Goal: Task Accomplishment & Management: Manage account settings

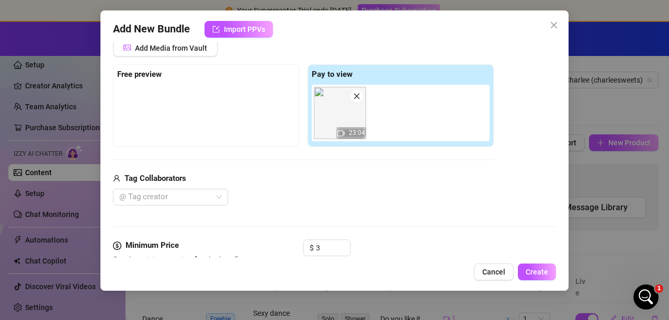
scroll to position [245, 0]
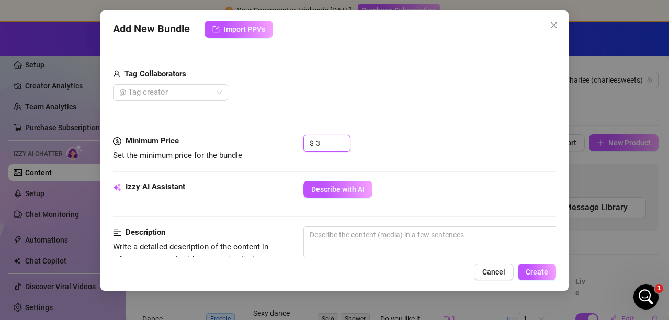
drag, startPoint x: 333, startPoint y: 140, endPoint x: 255, endPoint y: 130, distance: 78.6
click at [255, 130] on form "Account Charlee (@charleesweets) Name Name is for your internal organization on…" at bounding box center [334, 249] width 443 height 879
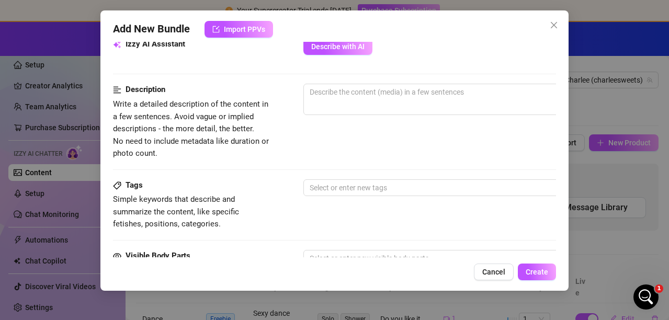
scroll to position [402, 0]
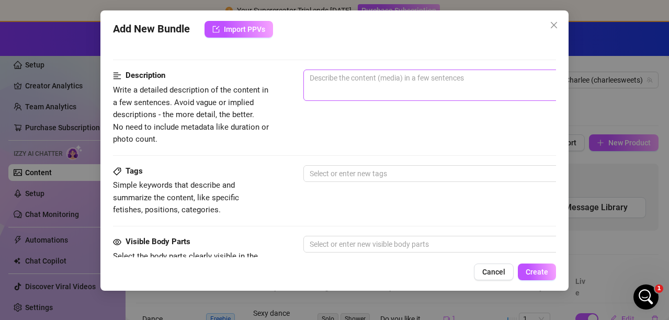
type input "14"
click at [378, 84] on textarea at bounding box center [486, 78] width 365 height 16
click at [360, 82] on textarea at bounding box center [486, 78] width 365 height 16
type textarea "B"
type textarea "Ba"
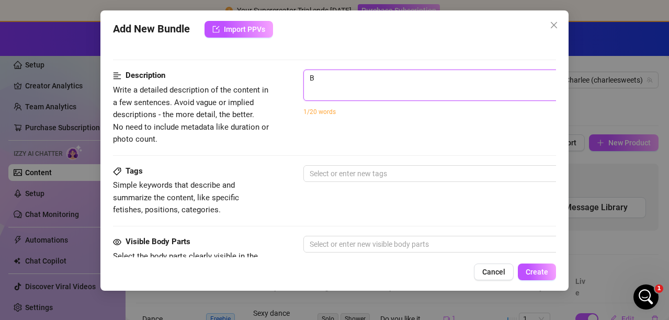
type textarea "Ba"
type textarea "Bat"
type textarea "Bath"
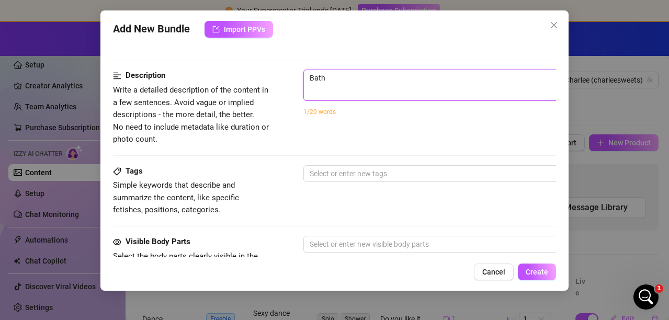
type textarea "Bathr"
type textarea "Bathro"
type textarea "Bathroo"
type textarea "Bathroom"
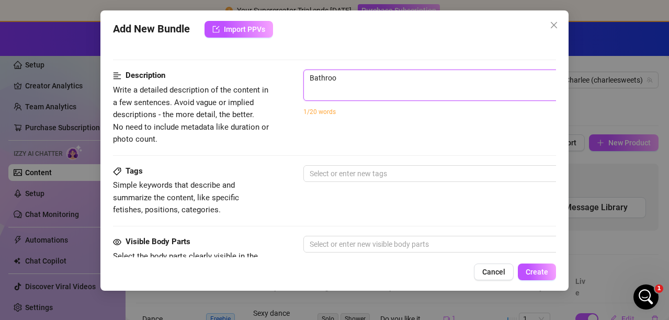
type textarea "Bathroom"
type textarea "Bathroom p"
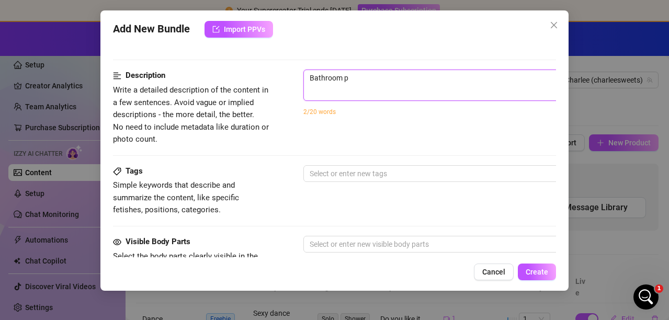
type textarea "Bathroom pa"
type textarea "Bathroom par"
type textarea "Bathroom part"
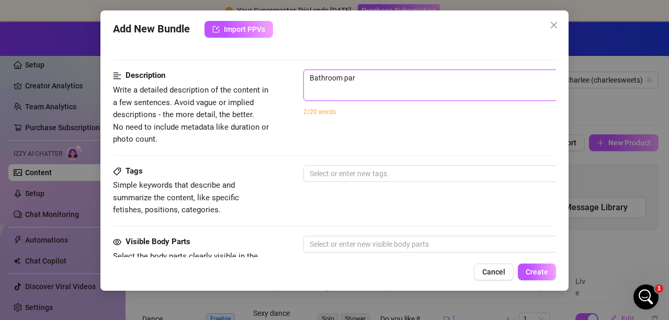
type textarea "Bathroom part"
type textarea "Bathroom party"
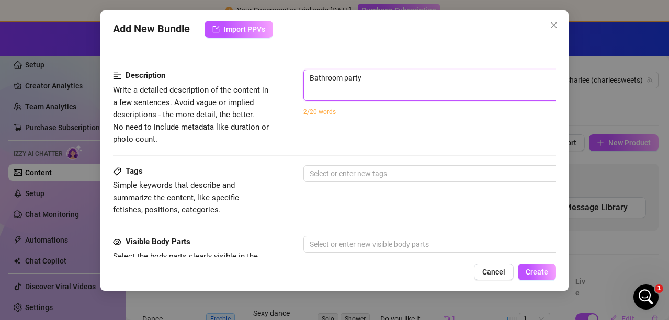
type textarea "Bathroom party"
type textarea "Bathroom part"
drag, startPoint x: 360, startPoint y: 77, endPoint x: 287, endPoint y: 63, distance: 74.6
click at [287, 63] on form "Account Charlee (@charleesweets) Name Name is for your internal organization on…" at bounding box center [334, 92] width 443 height 879
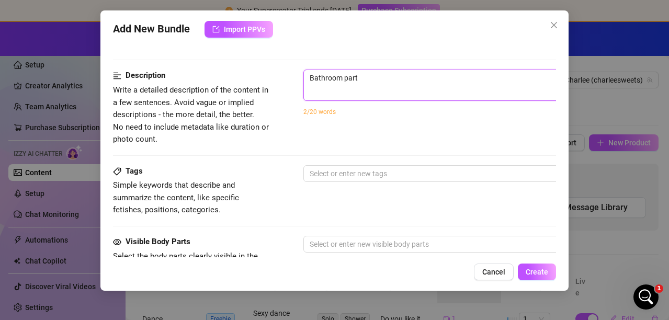
type textarea "Bathroom part"
click at [489, 274] on span "Cancel" at bounding box center [493, 272] width 23 height 8
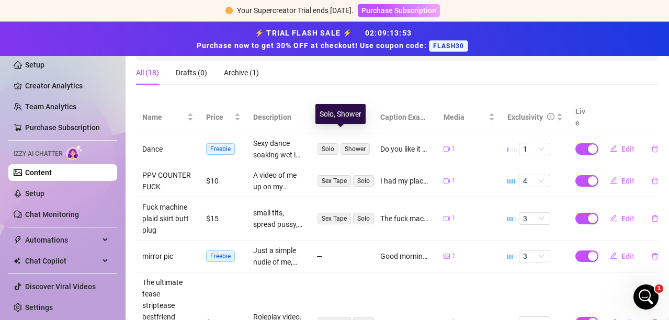
scroll to position [0, 0]
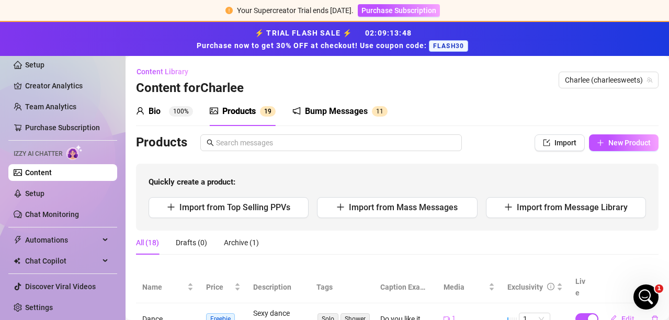
click at [241, 109] on div "Products" at bounding box center [238, 111] width 33 height 13
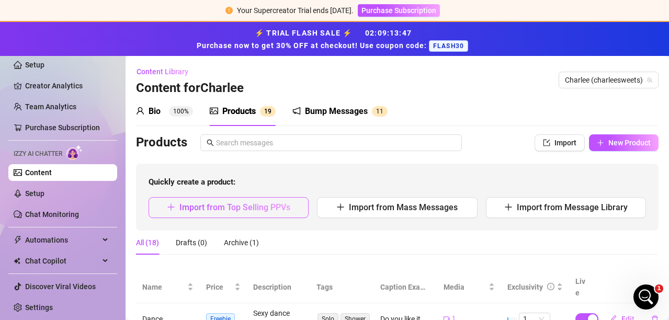
click at [247, 210] on span "Import from Top Selling PPVs" at bounding box center [234, 207] width 111 height 10
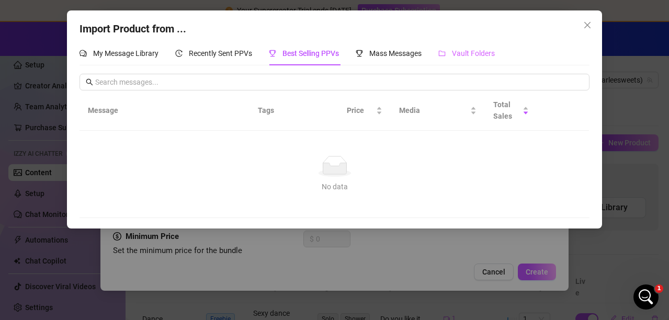
click at [468, 47] on div "Vault Folders" at bounding box center [466, 53] width 56 height 24
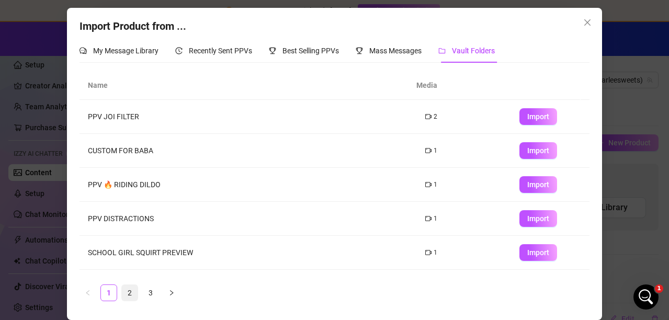
click at [127, 288] on link "2" at bounding box center [130, 293] width 16 height 16
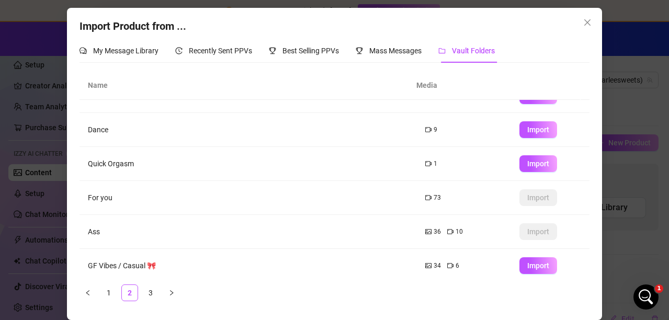
scroll to position [164, 0]
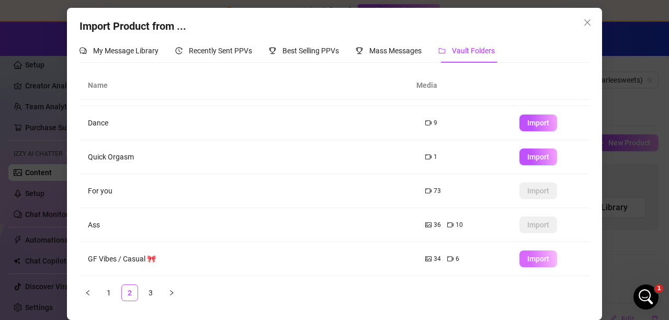
click at [522, 253] on button "Import" at bounding box center [538, 259] width 38 height 17
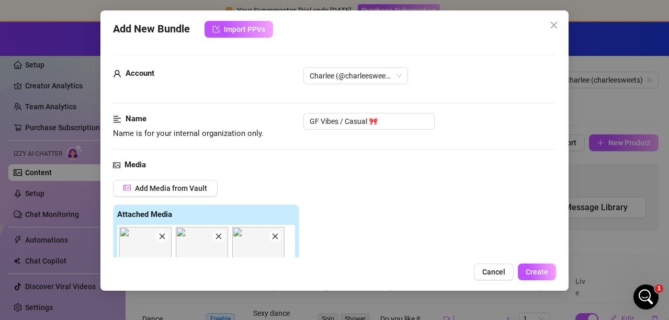
scroll to position [157, 0]
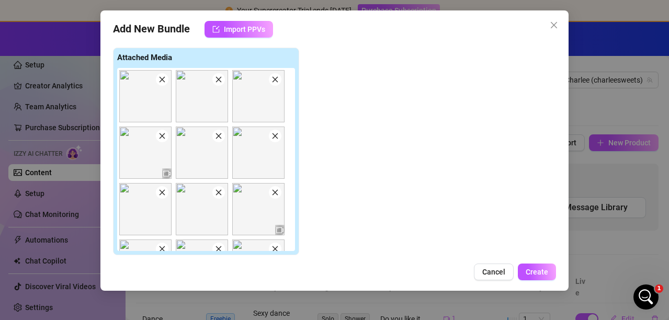
click at [224, 84] on img at bounding box center [202, 96] width 52 height 52
click at [274, 84] on span at bounding box center [275, 79] width 13 height 13
click at [221, 83] on icon "close" at bounding box center [218, 79] width 7 height 7
click at [164, 79] on icon "close" at bounding box center [161, 79] width 7 height 7
click at [218, 83] on icon "close" at bounding box center [218, 79] width 7 height 7
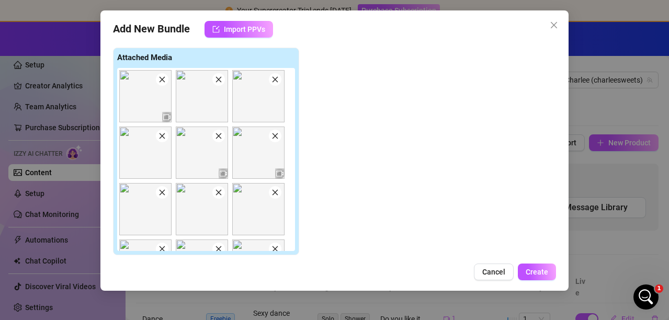
click at [218, 83] on icon "close" at bounding box center [218, 79] width 7 height 7
click at [217, 83] on icon "close" at bounding box center [218, 79] width 7 height 7
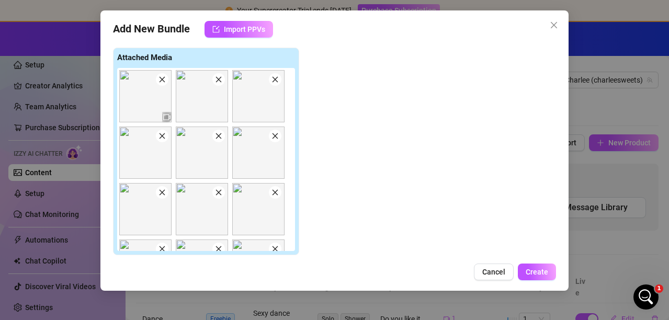
click at [217, 83] on icon "close" at bounding box center [218, 79] width 7 height 7
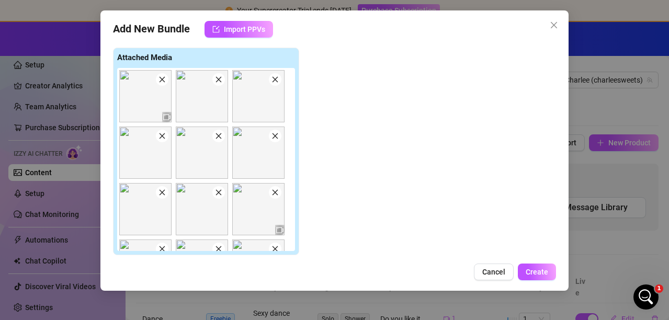
click at [217, 83] on icon "close" at bounding box center [218, 79] width 7 height 7
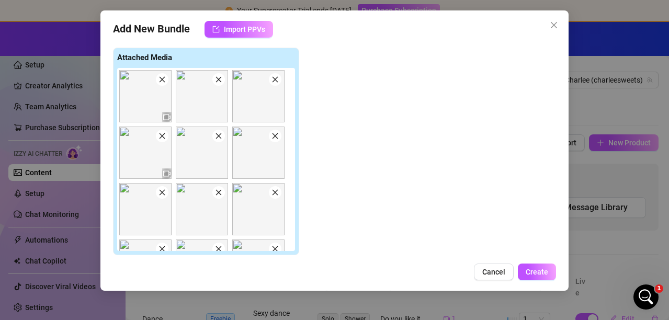
click at [217, 83] on icon "close" at bounding box center [218, 79] width 7 height 7
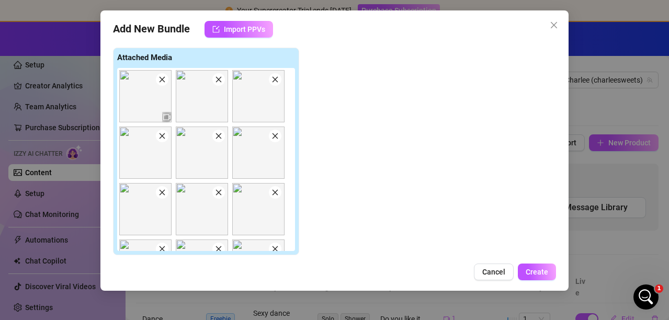
click at [217, 83] on icon "close" at bounding box center [218, 79] width 7 height 7
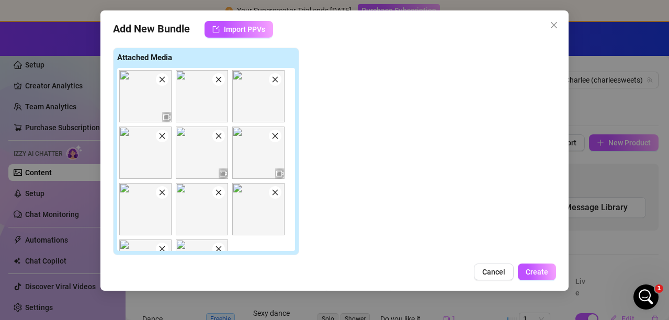
click at [217, 82] on icon "close" at bounding box center [218, 79] width 7 height 7
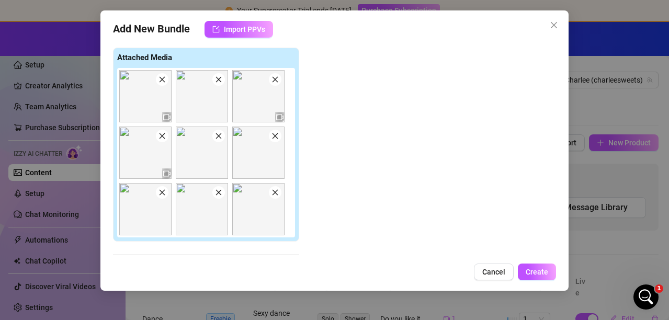
click at [217, 82] on icon "close" at bounding box center [218, 79] width 7 height 7
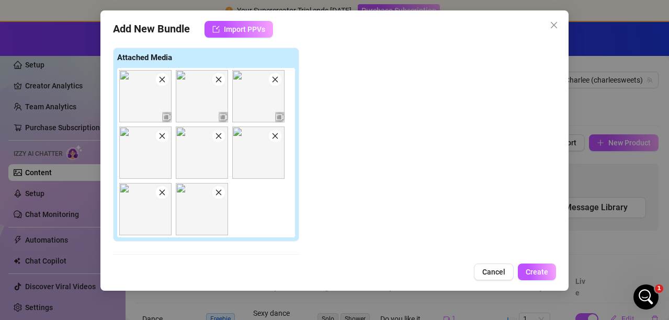
click at [217, 82] on icon "close" at bounding box center [218, 79] width 7 height 7
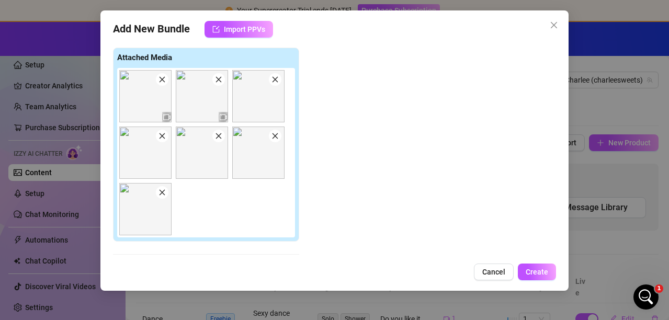
click at [217, 82] on icon "close" at bounding box center [218, 79] width 7 height 7
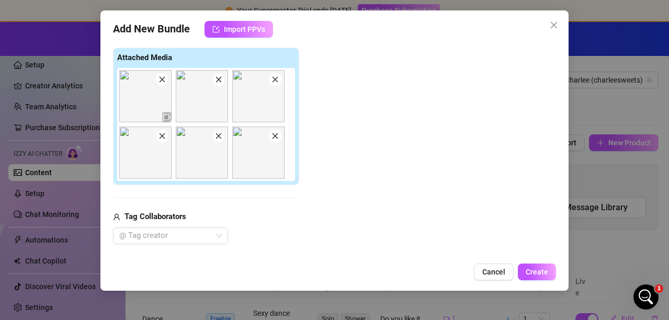
click at [217, 82] on icon "close" at bounding box center [218, 79] width 7 height 7
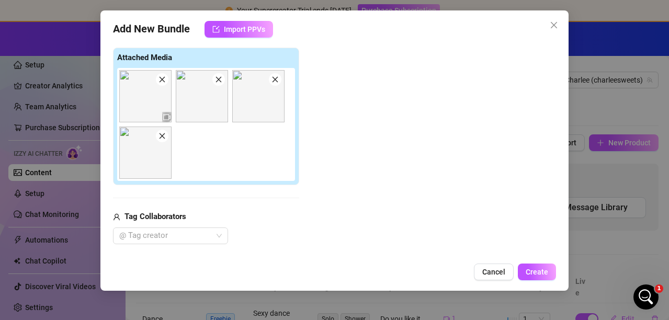
click at [217, 82] on icon "close" at bounding box center [218, 79] width 7 height 7
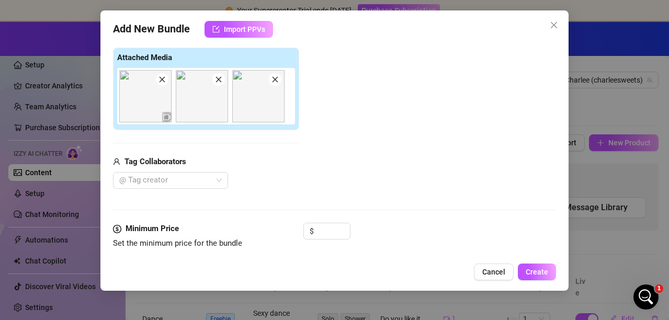
click at [217, 82] on icon "close" at bounding box center [218, 79] width 7 height 7
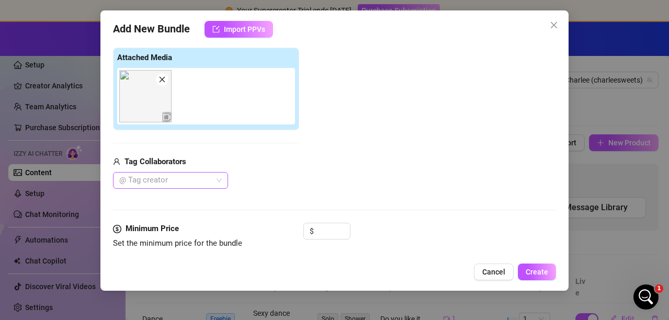
scroll to position [262, 0]
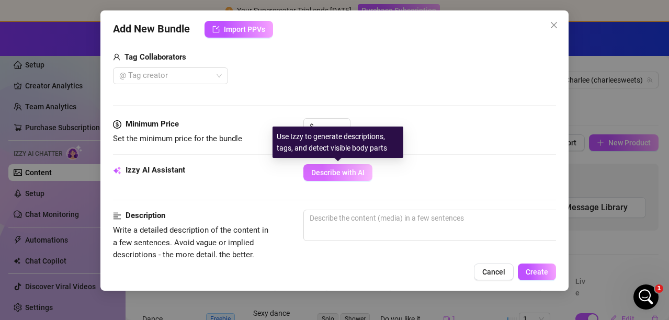
click at [358, 167] on button "Describe with AI" at bounding box center [337, 172] width 69 height 17
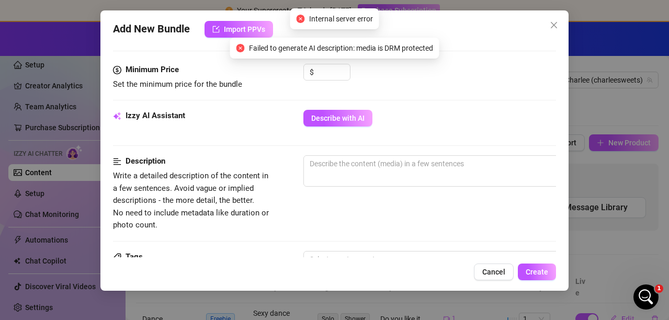
scroll to position [366, 0]
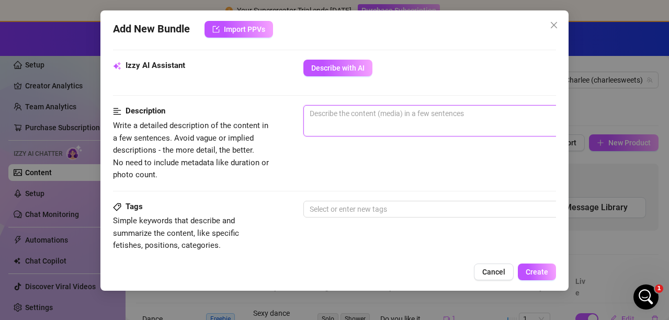
click at [330, 111] on textarea at bounding box center [486, 114] width 365 height 16
type textarea "B"
type textarea "Bl"
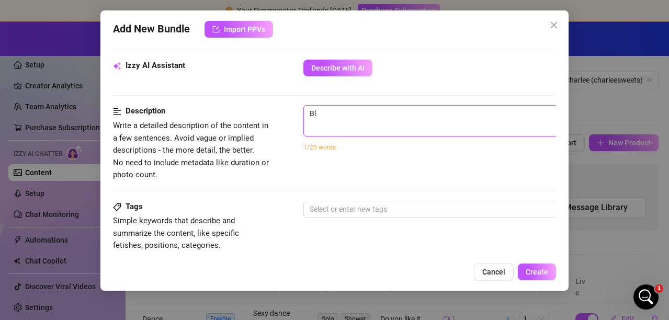
type textarea "Blo"
type textarea "Blon"
type textarea "Blond"
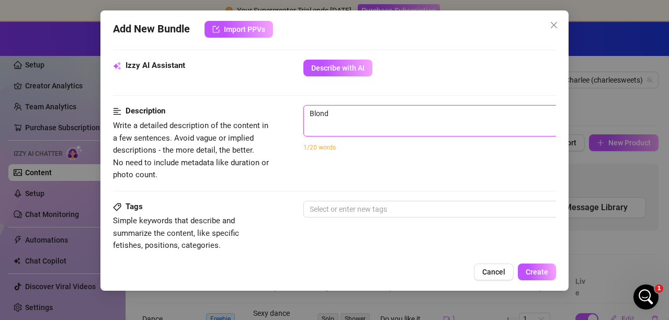
type textarea "Blonde"
type textarea "Blonde h"
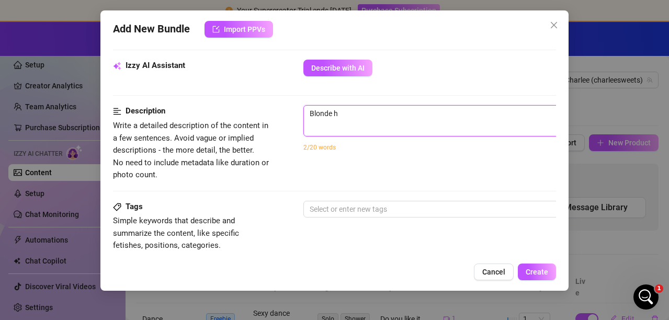
type textarea "Blonde ha"
type textarea "Blonde hai"
type textarea "Blonde hair"
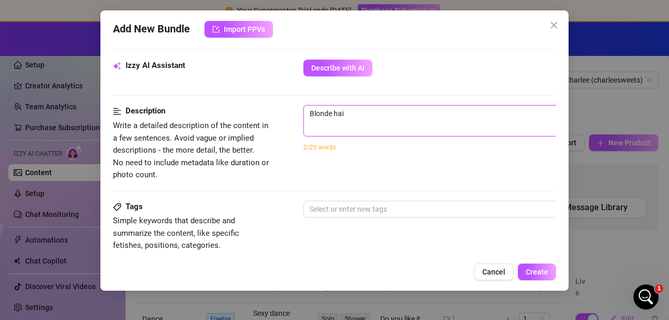
type textarea "Blonde hair"
type textarea "Blonde hair,"
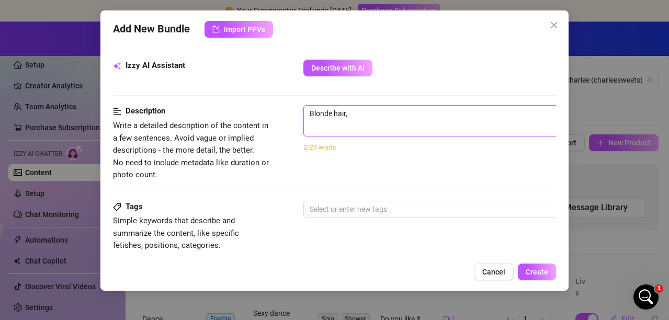
type textarea "Blonde hair, b"
type textarea "Blonde hair, bl"
type textarea "Blonde hair, bla"
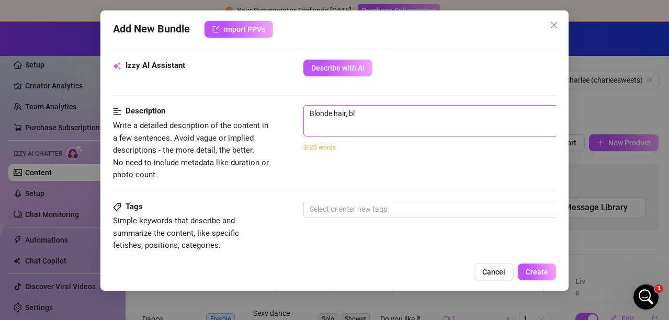
type textarea "Blonde hair, bla"
type textarea "Blonde hair, blac"
type textarea "Blonde hair, black"
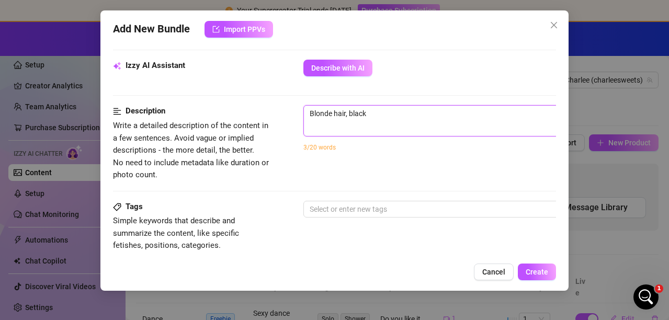
type textarea "Blonde hair, black"
type textarea "Blonde hair, black m"
type textarea "Blonde hair, black mi"
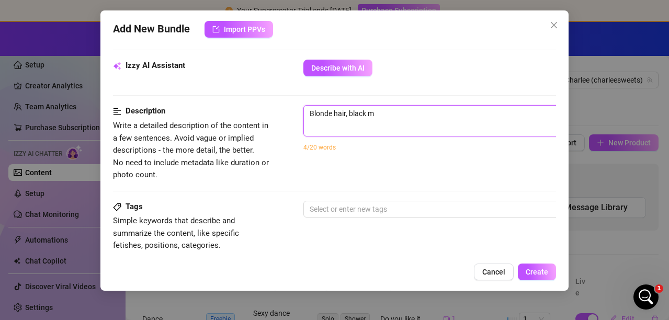
type textarea "Blonde hair, black mi"
type textarea "Blonde hair, black min"
type textarea "Blonde hair, black mini"
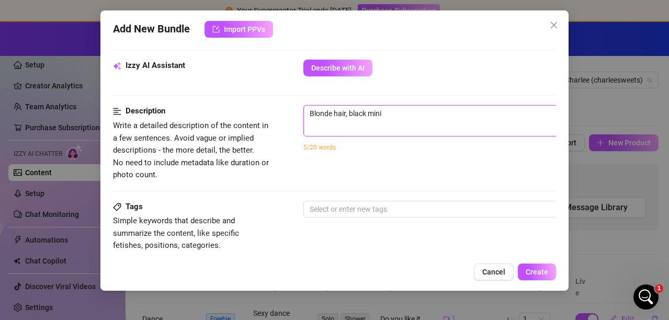
type textarea "Blonde hair, black mini s"
type textarea "Blonde hair, black mini sk"
type textarea "Blonde hair, black mini ski"
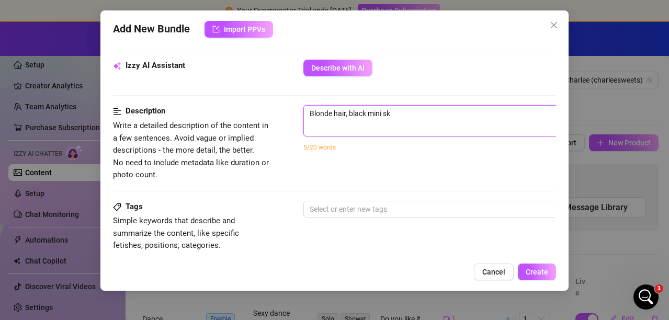
type textarea "Blonde hair, black mini ski"
type textarea "Blonde hair, black mini skir"
type textarea "Blonde hair, black mini skirt"
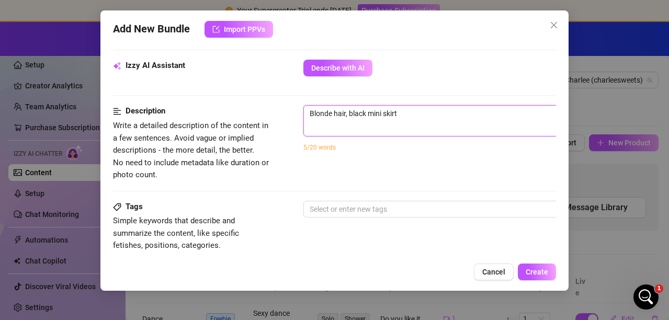
type textarea "Blonde hair, black mini skirt"
type textarea "Blonde hair, black mini skirt a"
type textarea "Blonde hair, black mini skirt an"
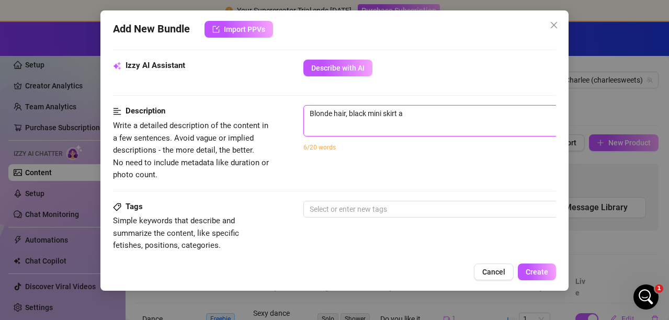
type textarea "Blonde hair, black mini skirt an"
type textarea "Blonde hair, black mini skirt and"
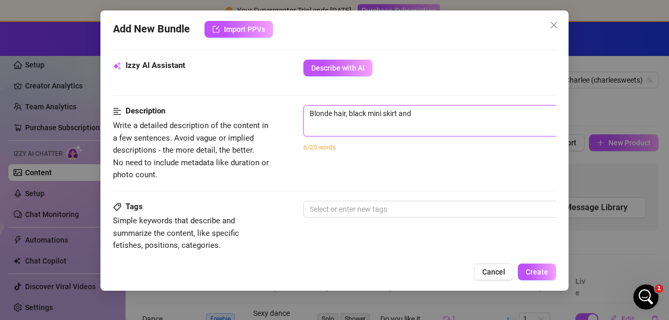
type textarea "Blonde hair, black mini skirt and a"
type textarea "Blonde hair, black mini skirt and a b"
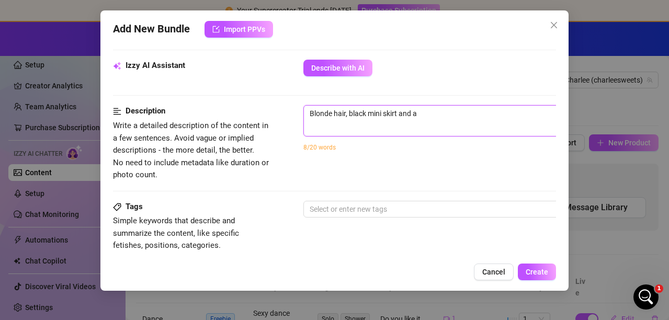
type textarea "Blonde hair, black mini skirt and a b"
type textarea "Blonde hair, black mini skirt and a bl"
type textarea "Blonde hair, black mini skirt and a bla"
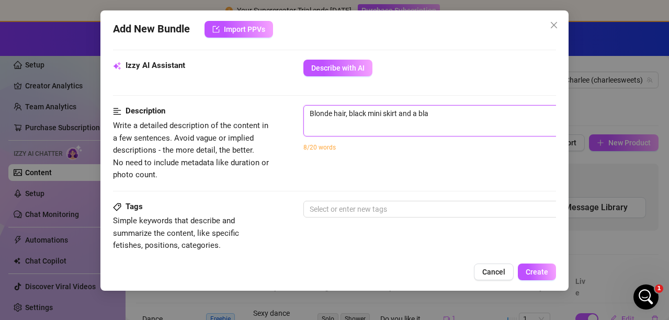
type textarea "Blonde hair, black mini skirt and a blac"
type textarea "Blonde hair, black mini skirt and a black"
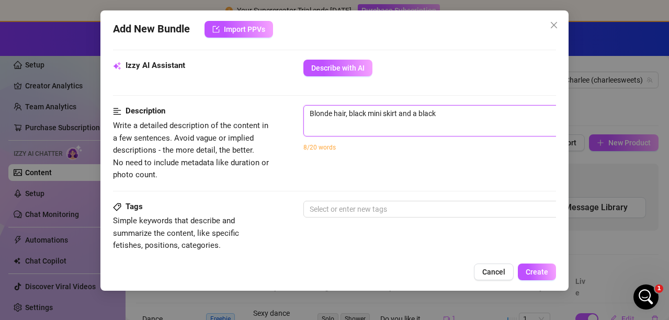
type textarea "Blonde hair, black mini skirt and a black"
type textarea "Blonde hair, black mini skirt and a black t"
type textarea "Blonde hair, black mini skirt and a black ti"
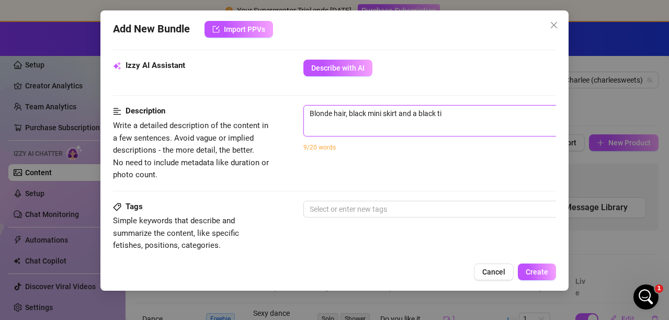
type textarea "Blonde hair, black mini skirt and a black tig"
type textarea "Blonde hair, black mini skirt and a black tigh"
type textarea "Blonde hair, black mini skirt and a black tight"
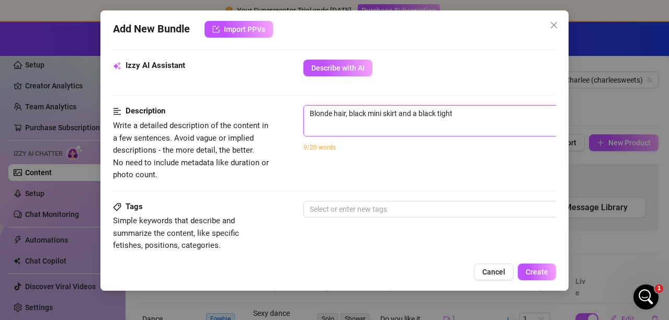
type textarea "Blonde hair, black mini skirt and a black tight"
type textarea "Blonde hair, black mini skirt and a black tight t"
type textarea "Blonde hair, black mini skirt and a black tight to"
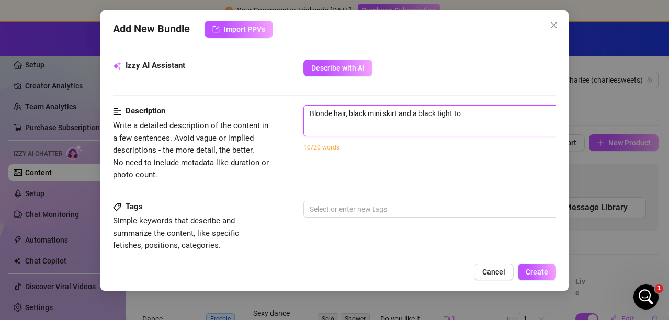
type textarea "Blonde hair, black mini skirt and a black tight top"
type textarea "Blonde hair, black mini skirt and a black tight top."
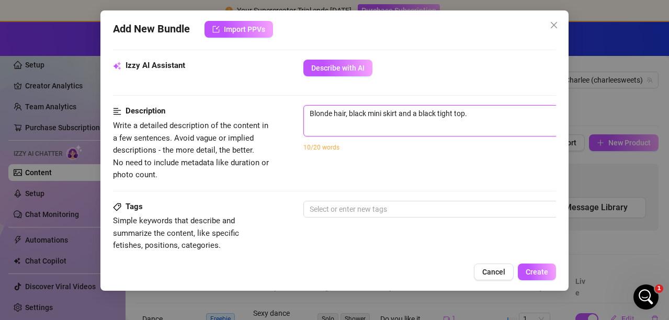
type textarea "Blonde hair, black mini skirt and a black tight top."
type textarea "Blonde hair, black mini skirt and a black tight top. D"
type textarea "Blonde hair, black mini skirt and a black tight top. Do"
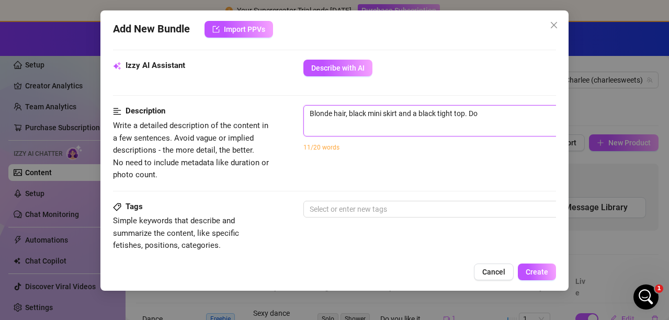
type textarea "Blonde hair, black mini skirt and a black tight top. Doi"
type textarea "Blonde hair, black mini skirt and a black tight top. Doin"
type textarea "Blonde hair, black mini skirt and a black tight top. Doing"
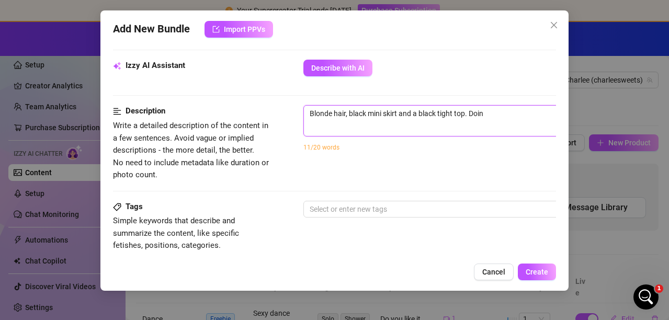
type textarea "Blonde hair, black mini skirt and a black tight top. Doing"
type textarea "Blonde hair, black mini skirt and a black tight top. Doing a"
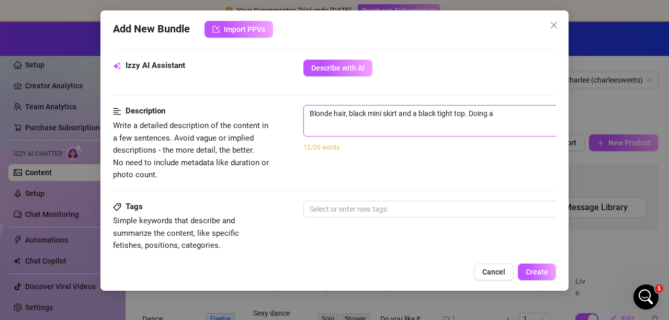
type textarea "Blonde hair, black mini skirt and a black tight top. Doing a"
type textarea "Blonde hair, black mini skirt and a black tight top. Doing a s"
type textarea "Blonde hair, black mini skirt and a black tight top. Doing a se"
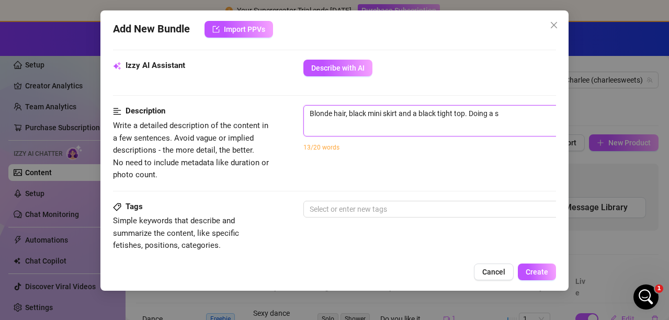
type textarea "Blonde hair, black mini skirt and a black tight top. Doing a se"
type textarea "Blonde hair, black mini skirt and a black tight top. Doing a sex"
type textarea "Blonde hair, black mini skirt and a black tight top. Doing a sexy"
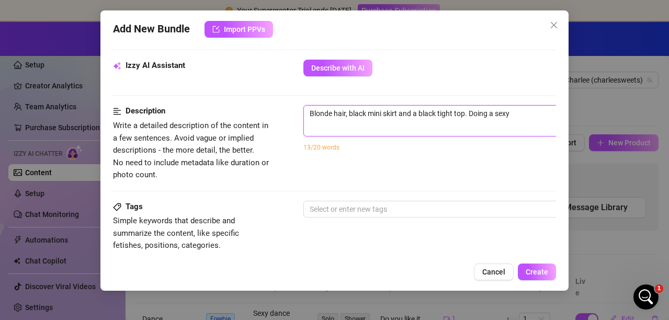
type textarea "Blonde hair, black mini skirt and a black tight top. Doing a sexy"
type textarea "Blonde hair, black mini skirt and a black tight top. Doing a sexy d"
type textarea "Blonde hair, black mini skirt and a black tight top. Doing a sexy da"
type textarea "Blonde hair, black mini skirt and a black tight top. Doing a sexy [PERSON_NAME]"
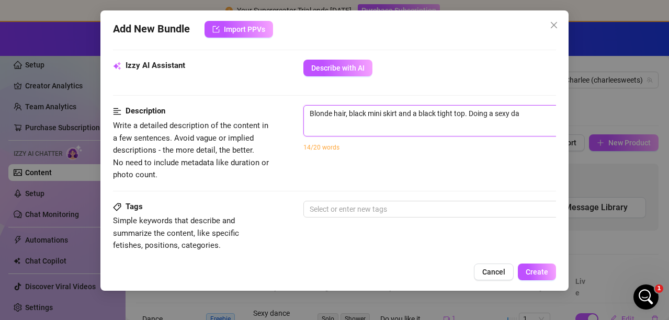
type textarea "Blonde hair, black mini skirt and a black tight top. Doing a sexy [PERSON_NAME]"
type textarea "Blonde hair, black mini skirt and a black tight top. Doing a sexy danc"
type textarea "Blonde hair, black mini skirt and a black tight top. Doing a sexy dance"
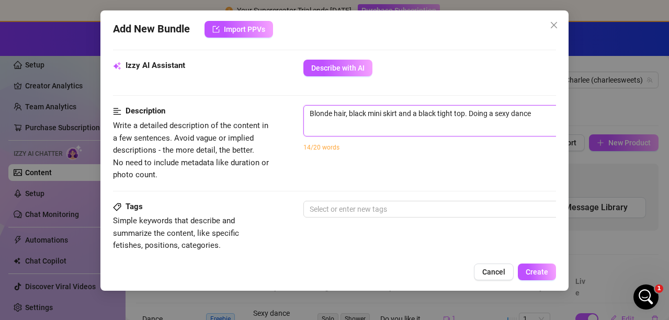
type textarea "Blonde hair, black mini skirt and a black tight top. Doing a sexy dance"
type textarea "Blonde hair, black mini skirt and a black tight top. Doing a sexy dance i"
type textarea "Blonde hair, black mini skirt and a black tight top. Doing a sexy dance in"
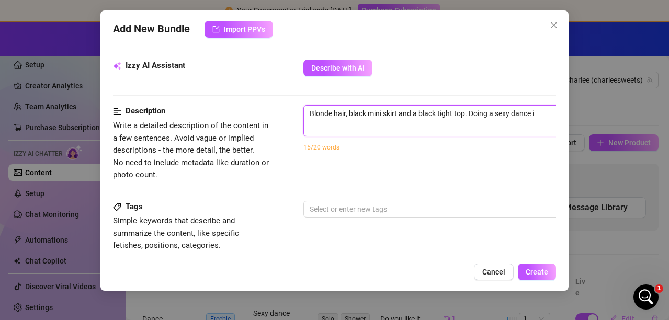
type textarea "Blonde hair, black mini skirt and a black tight top. Doing a sexy dance in"
type textarea "Blonde hair, black mini skirt and a black tight top. Doing a sexy dance in b"
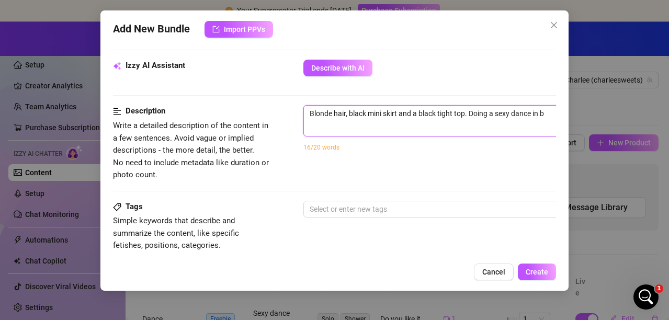
type textarea "Blonde hair, black mini skirt and a black tight top. Doing a sexy dance in bl"
type textarea "Blonde hair, black mini skirt and a black tight top. Doing a sexy dance in bla"
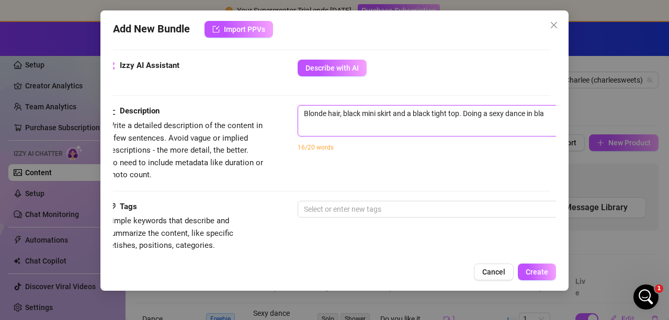
type textarea "Blonde hair, black mini skirt and a black tight top. Doing a sexy dance in blac"
type textarea "Blonde hair, black mini skirt and a black tight top. Doing a sexy dance in black"
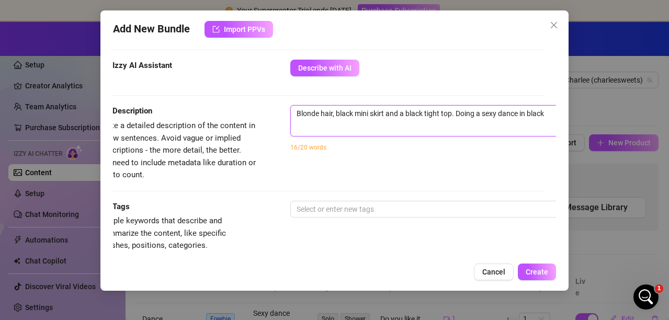
type textarea "Blonde hair, black mini skirt and a black tight top. Doing a sexy dance in black"
type textarea "Blonde hair, black mini skirt and a black tight top. Doing a sexy dance in blac…"
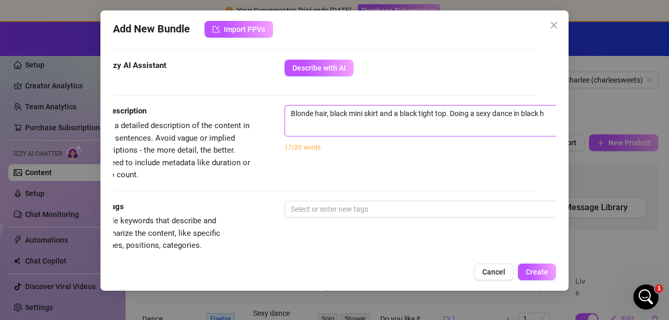
type textarea "Blonde hair, black mini skirt and a black tight top. Doing a sexy dance in blac…"
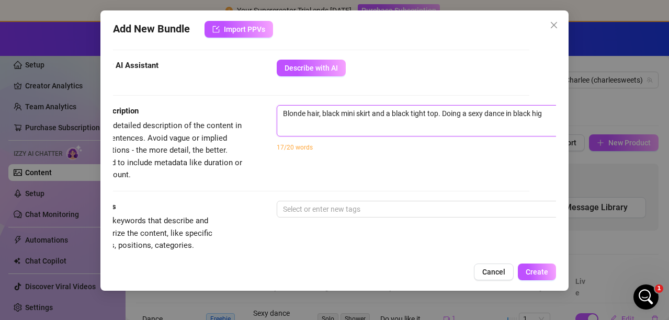
type textarea "Blonde hair, black mini skirt and a black tight top. Doing a sexy dance in blac…"
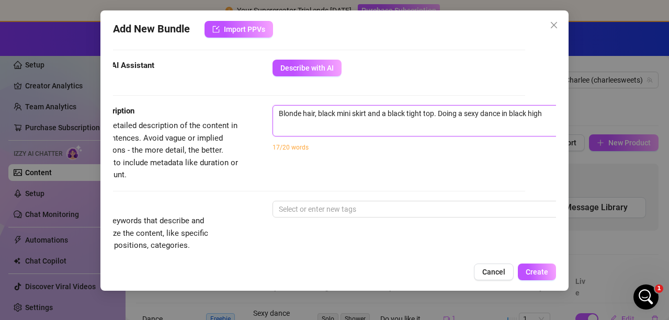
type textarea "Blonde hair, black mini skirt and a black tight top. Doing a sexy dance in blac…"
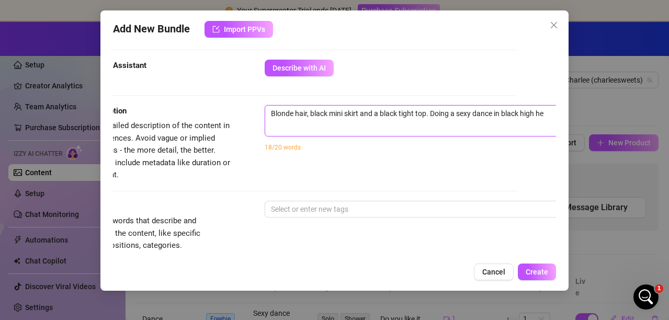
type textarea "Blonde hair, black mini skirt and a black tight top. Doing a sexy dance in blac…"
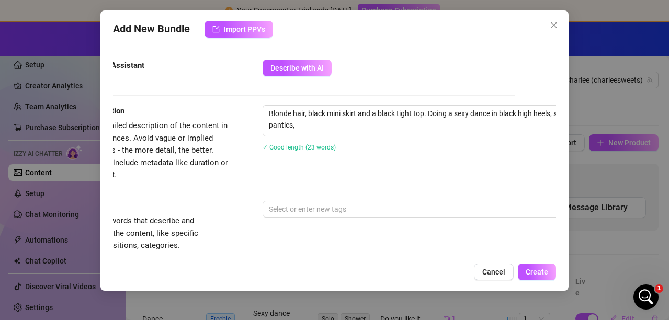
scroll to position [366, 38]
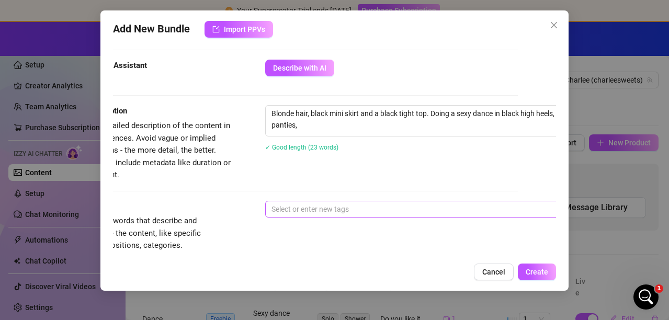
click at [297, 212] on div at bounding box center [442, 209] width 351 height 15
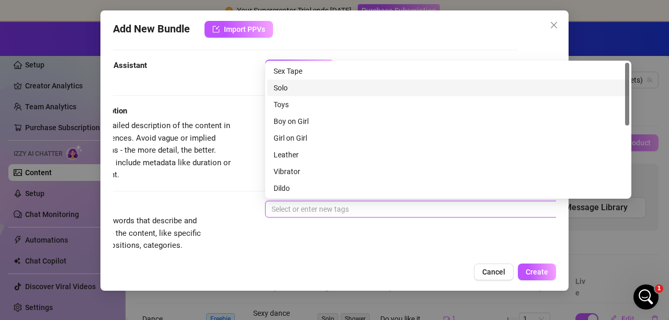
click at [286, 85] on div "Solo" at bounding box center [448, 88] width 349 height 12
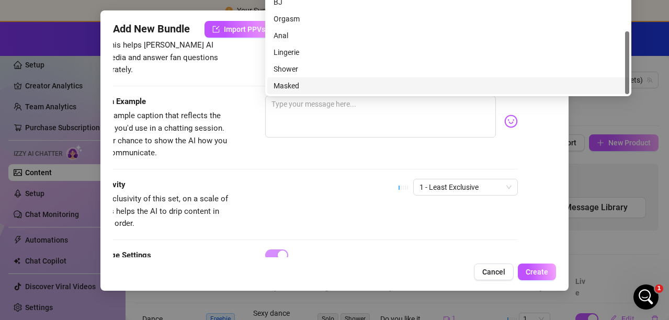
scroll to position [628, 38]
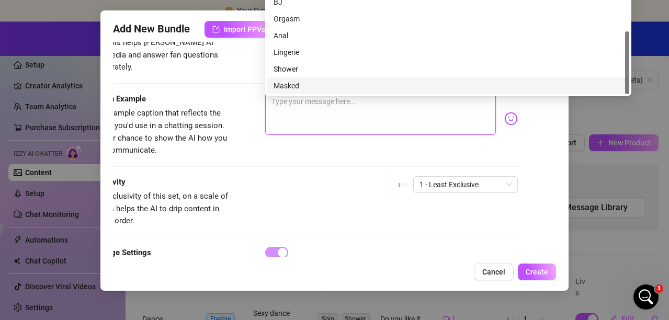
click at [288, 110] on textarea at bounding box center [380, 114] width 231 height 42
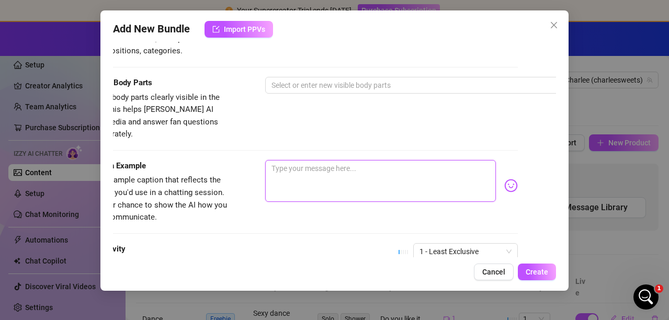
scroll to position [523, 38]
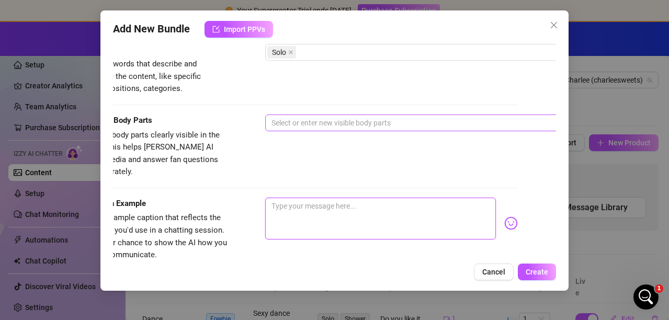
click at [295, 121] on div at bounding box center [442, 123] width 351 height 15
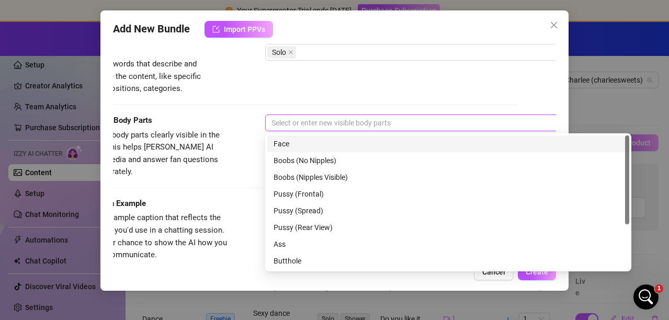
click at [280, 143] on div "Face" at bounding box center [448, 144] width 349 height 12
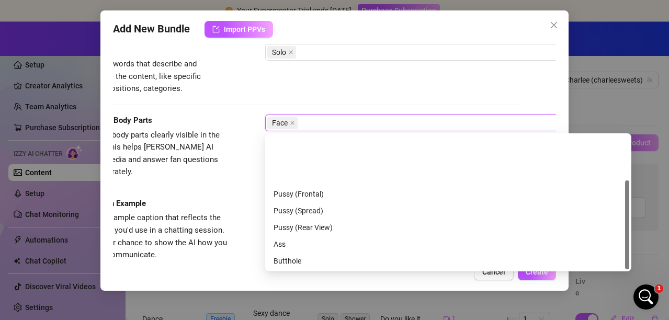
scroll to position [67, 0]
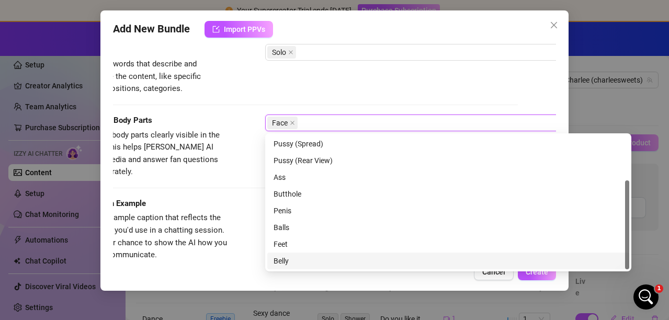
click at [280, 258] on div "Belly" at bounding box center [448, 261] width 349 height 12
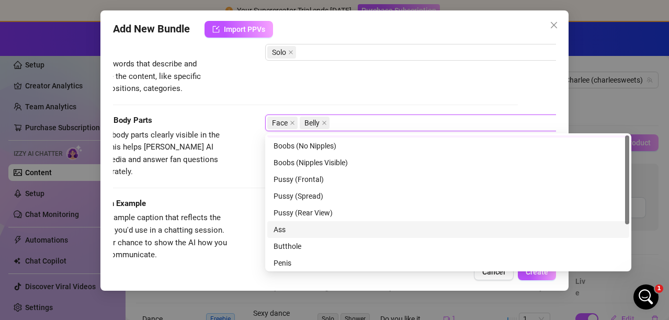
scroll to position [0, 0]
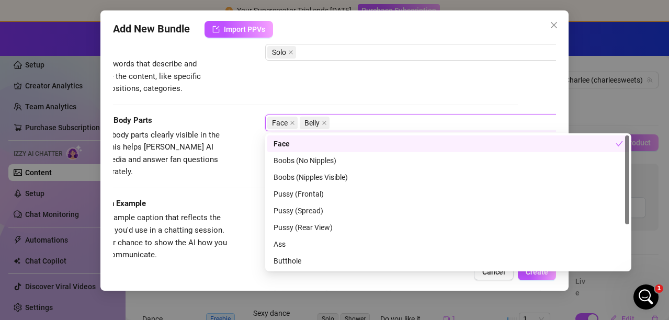
click at [344, 90] on div "Tags Simple keywords that describe and summarize the content, like specific fet…" at bounding box center [296, 69] width 443 height 51
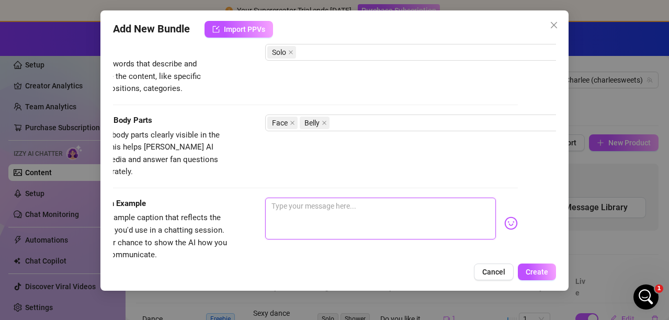
click at [309, 198] on textarea at bounding box center [380, 219] width 231 height 42
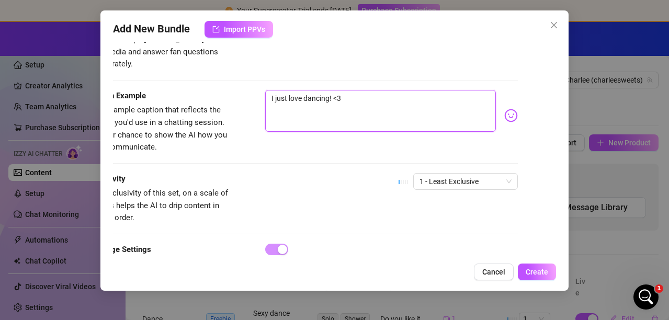
scroll to position [672, 38]
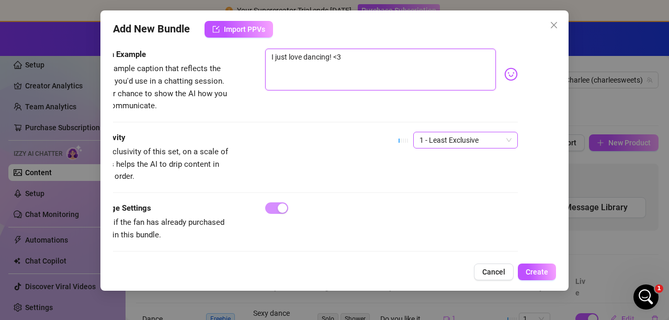
click at [459, 132] on span "1 - Least Exclusive" at bounding box center [465, 140] width 92 height 16
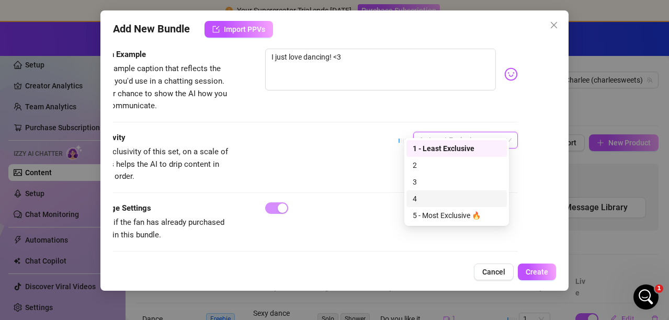
click at [427, 196] on div "4" at bounding box center [457, 199] width 88 height 12
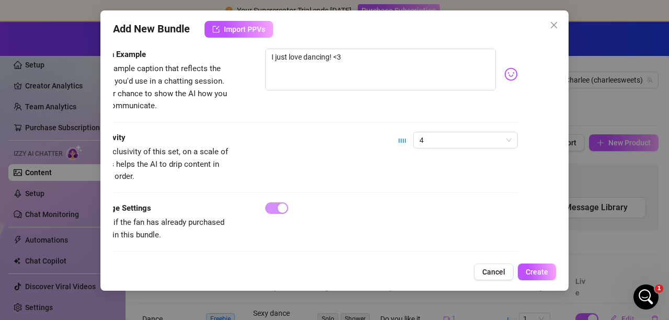
drag, startPoint x: 263, startPoint y: 247, endPoint x: 233, endPoint y: 254, distance: 30.6
click at [233, 254] on div "Account Charlee (@charleesweets) Name Name is for your internal organization on…" at bounding box center [334, 149] width 443 height 215
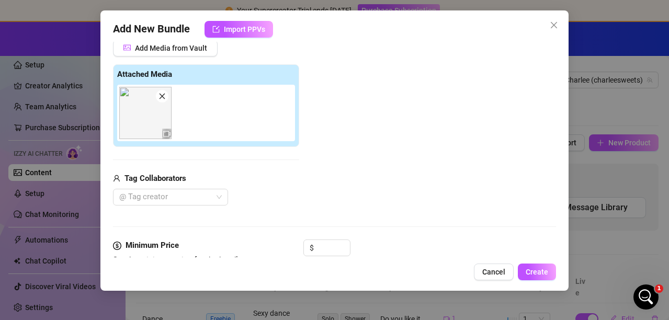
scroll to position [44, 0]
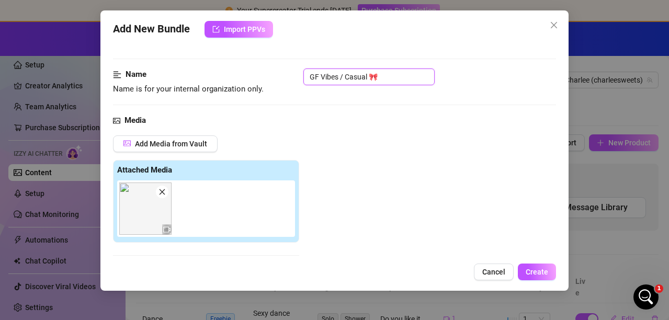
click at [382, 76] on input "GF Vibes / Casual 🎀" at bounding box center [368, 77] width 131 height 17
drag, startPoint x: 382, startPoint y: 76, endPoint x: 253, endPoint y: 76, distance: 129.2
click at [253, 76] on div "Name Name is for your internal organization only. GF Vibes / Casual 🎀" at bounding box center [334, 82] width 443 height 27
click at [524, 268] on button "Create" at bounding box center [537, 272] width 38 height 17
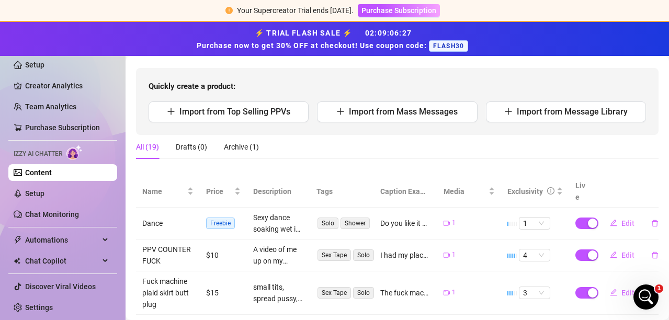
scroll to position [105, 0]
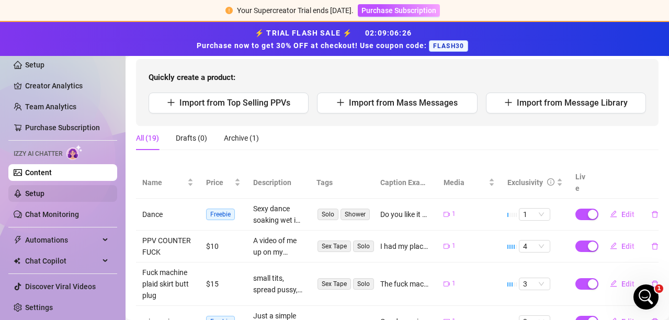
click at [36, 192] on link "Setup" at bounding box center [34, 193] width 19 height 8
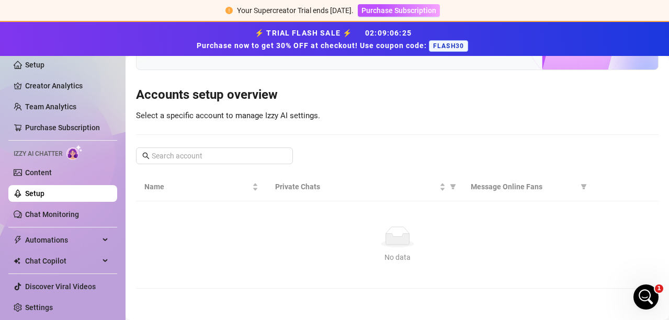
scroll to position [30, 0]
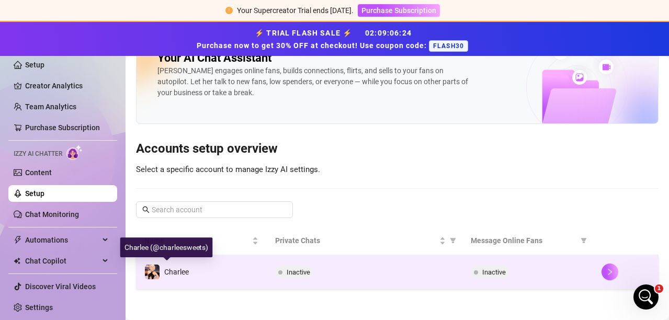
click at [173, 266] on div "Charlee" at bounding box center [176, 272] width 25 height 12
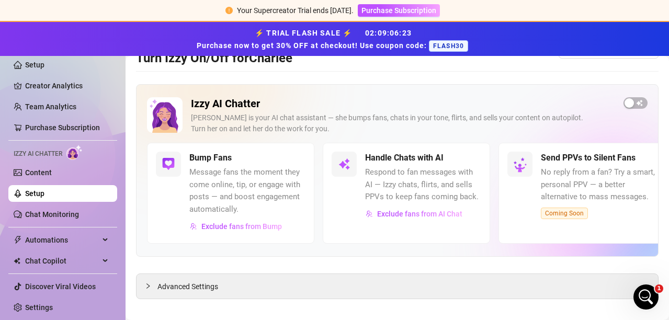
scroll to position [40, 0]
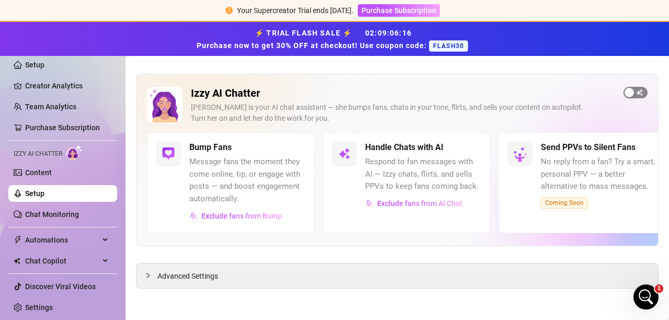
click at [631, 91] on span "button" at bounding box center [635, 93] width 24 height 12
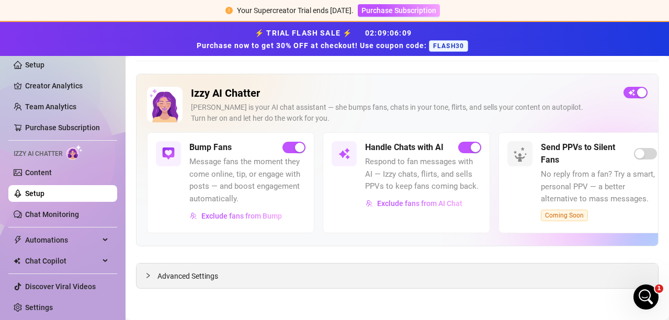
click at [213, 276] on span "Advanced Settings" at bounding box center [187, 276] width 61 height 12
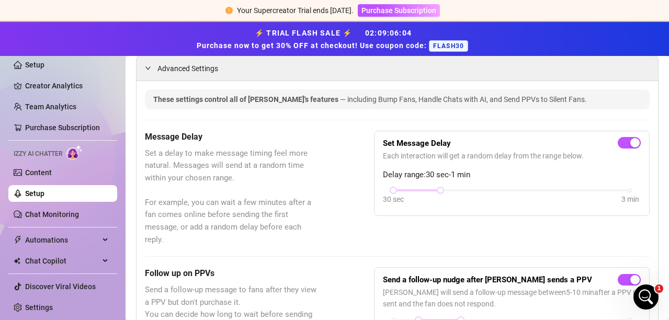
scroll to position [249, 0]
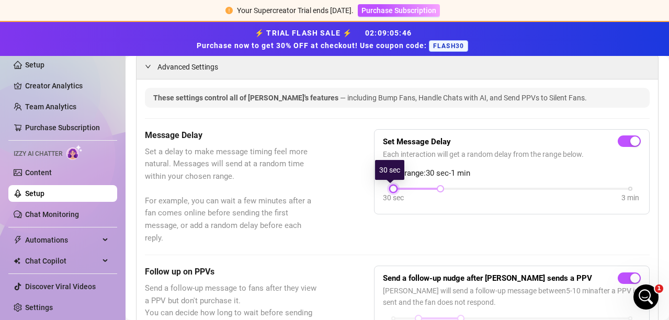
click at [391, 188] on div at bounding box center [393, 188] width 5 height 5
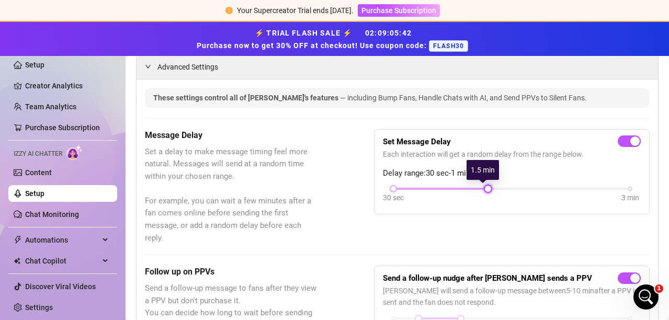
drag, startPoint x: 436, startPoint y: 190, endPoint x: 502, endPoint y: 190, distance: 66.4
click at [502, 190] on div "30 sec 3 min" at bounding box center [511, 188] width 237 height 4
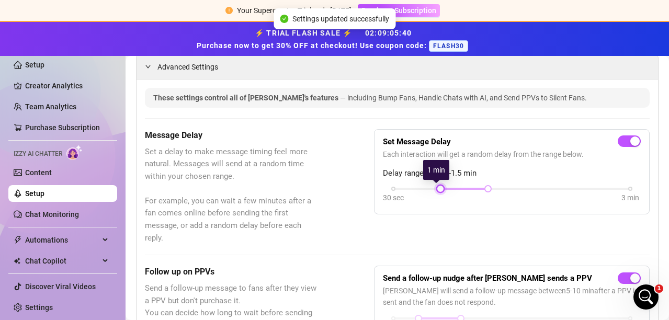
drag, startPoint x: 389, startPoint y: 190, endPoint x: 424, endPoint y: 188, distance: 34.6
click at [424, 188] on div "30 sec 3 min" at bounding box center [511, 188] width 237 height 4
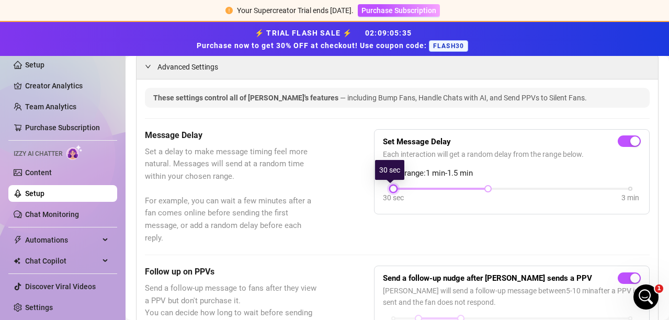
drag, startPoint x: 435, startPoint y: 187, endPoint x: 401, endPoint y: 189, distance: 34.6
click at [401, 189] on div "30 sec 3 min" at bounding box center [511, 188] width 237 height 4
click at [339, 176] on div "Message Delay Set a delay to make message timing feel more natural. Messages wi…" at bounding box center [397, 187] width 505 height 116
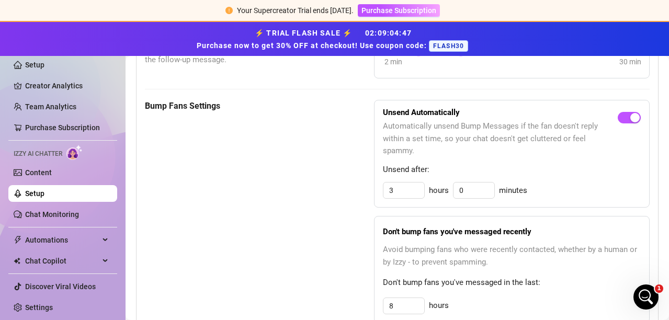
scroll to position [511, 0]
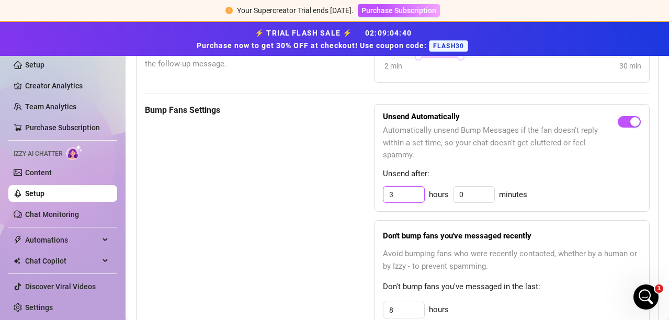
drag, startPoint x: 390, startPoint y: 194, endPoint x: 366, endPoint y: 194, distance: 24.1
click at [366, 194] on div "Bump Fans Settings Unsend Automatically Automatically unsend Bump Messages if t…" at bounding box center [397, 215] width 505 height 223
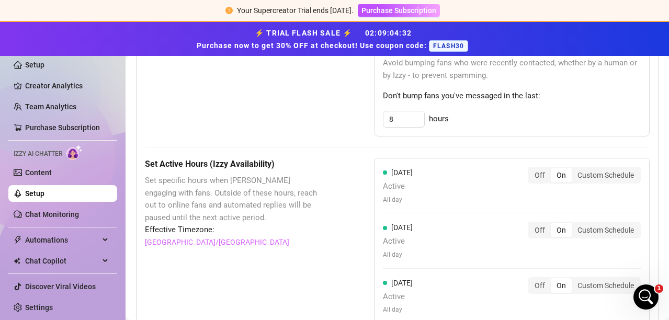
scroll to position [720, 0]
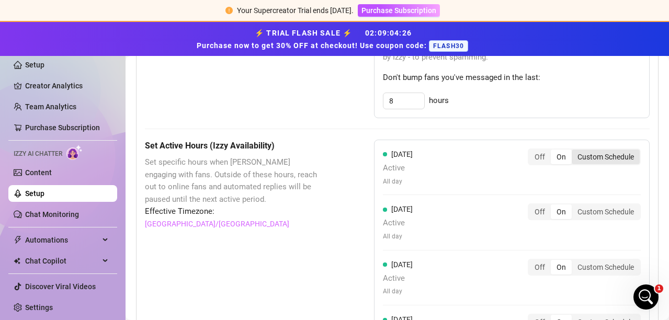
click at [584, 151] on div "Custom Schedule" at bounding box center [606, 157] width 68 height 15
click at [574, 151] on input "Custom Schedule" at bounding box center [574, 151] width 0 height 0
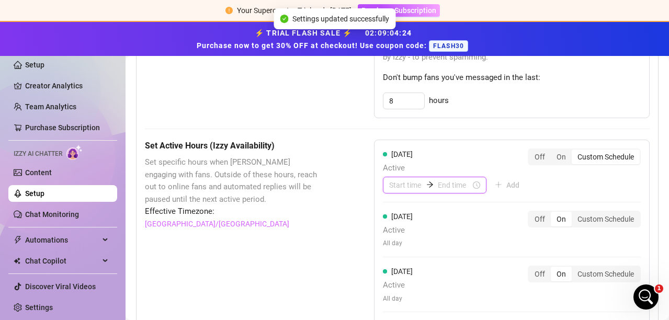
click at [389, 185] on input at bounding box center [405, 185] width 33 height 12
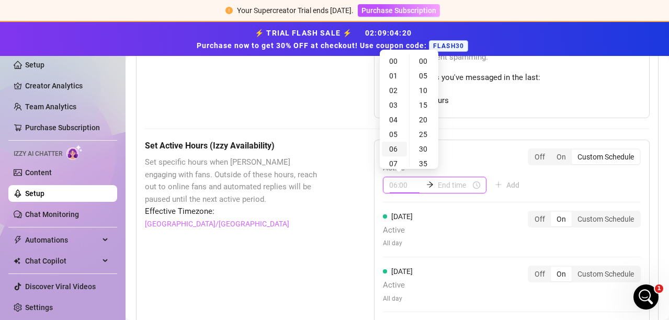
scroll to position [52, 0]
click at [392, 122] on div "08" at bounding box center [394, 126] width 25 height 15
click at [452, 188] on input at bounding box center [454, 185] width 33 height 12
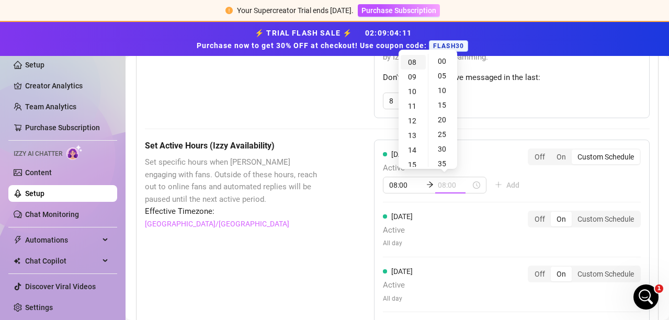
click at [412, 63] on div "08" at bounding box center [413, 62] width 25 height 15
click at [446, 211] on div "[DATE] Active All day Off On Custom Schedule" at bounding box center [512, 230] width 258 height 38
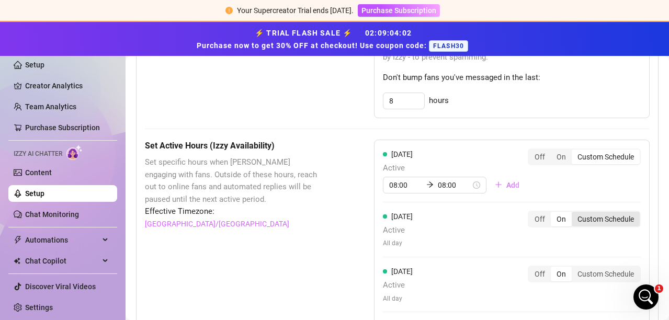
click at [595, 219] on div "Custom Schedule" at bounding box center [606, 219] width 68 height 15
click at [574, 213] on input "Custom Schedule" at bounding box center [574, 213] width 0 height 0
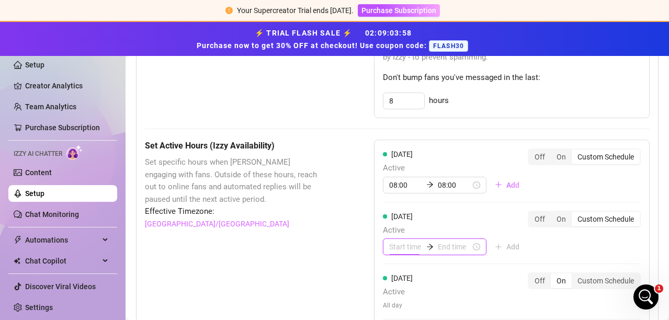
click at [404, 249] on input at bounding box center [405, 247] width 33 height 12
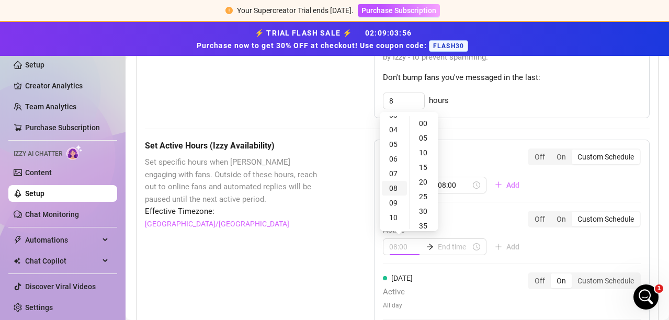
click at [395, 188] on div "08" at bounding box center [394, 188] width 25 height 15
click at [445, 246] on input at bounding box center [454, 247] width 33 height 12
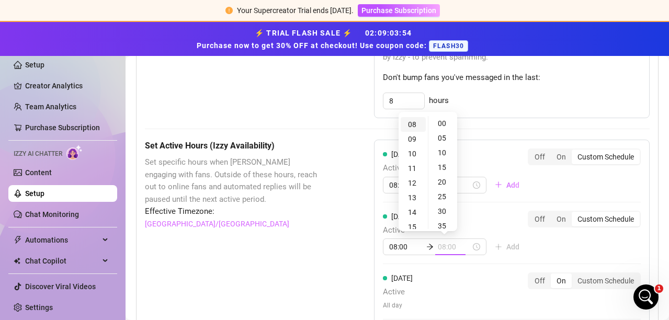
click at [411, 122] on div "08" at bounding box center [413, 124] width 25 height 15
click at [483, 219] on div "[DATE] Active 08:00 08:00 Add" at bounding box center [455, 233] width 145 height 45
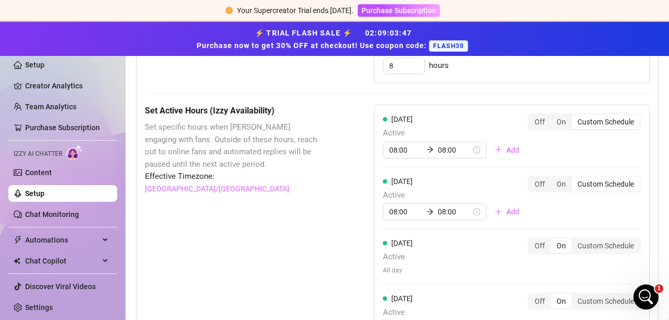
scroll to position [773, 0]
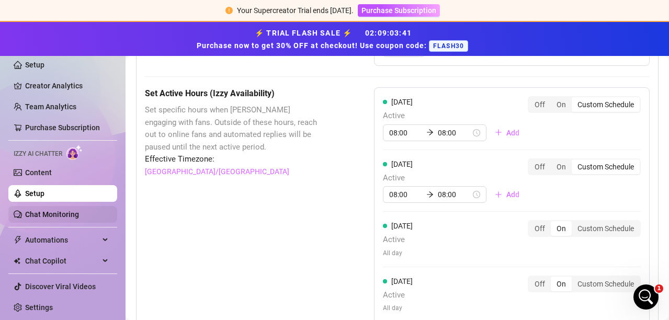
click at [40, 211] on link "Chat Monitoring" at bounding box center [52, 214] width 54 height 8
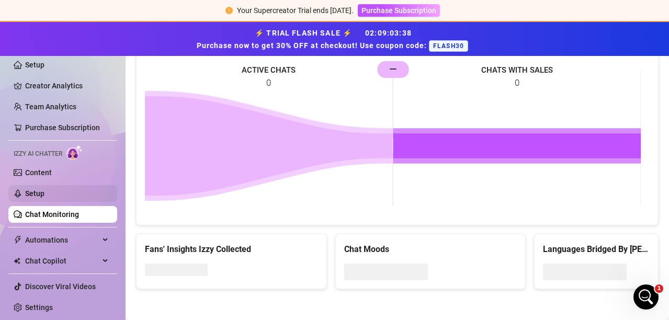
scroll to position [676, 0]
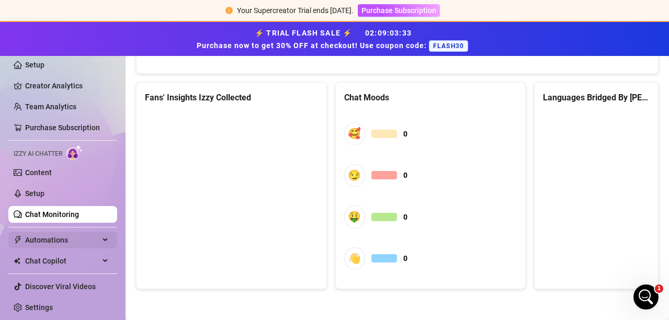
click at [50, 238] on span "Automations" at bounding box center [62, 240] width 74 height 17
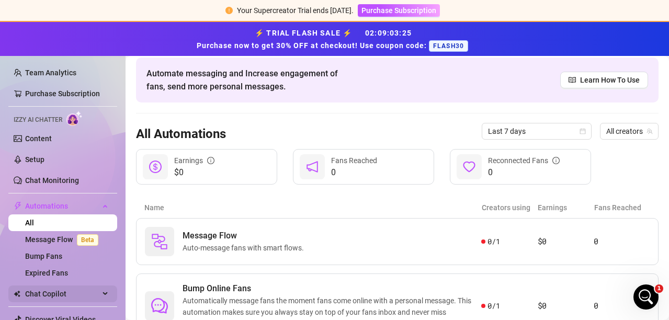
scroll to position [52, 0]
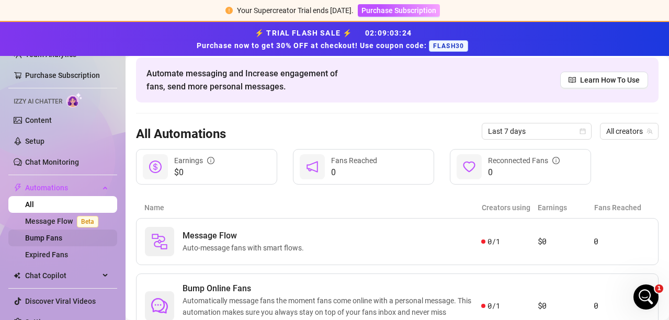
click at [43, 240] on link "Bump Fans" at bounding box center [43, 238] width 37 height 8
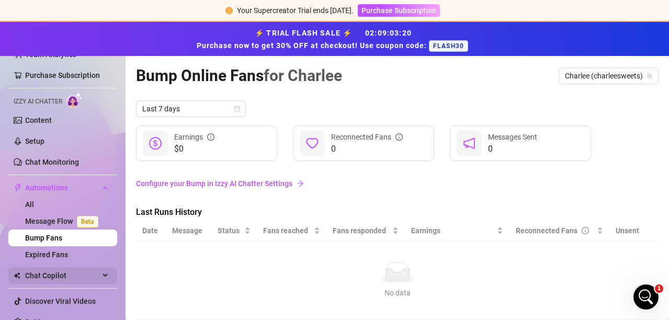
click at [37, 278] on span "Chat Copilot" at bounding box center [62, 275] width 74 height 17
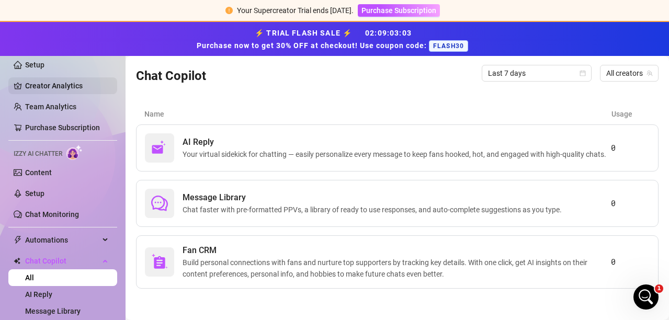
click at [31, 83] on link "Creator Analytics" at bounding box center [67, 85] width 84 height 17
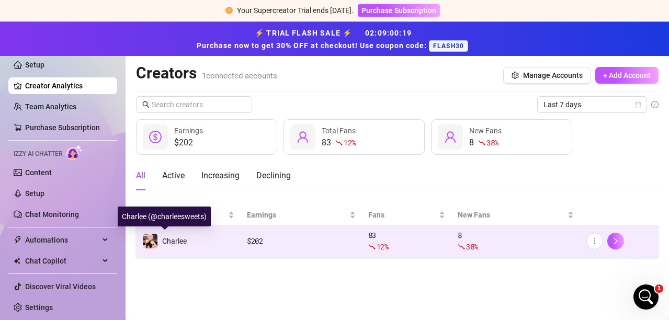
click at [176, 237] on span "Charlee" at bounding box center [174, 241] width 25 height 8
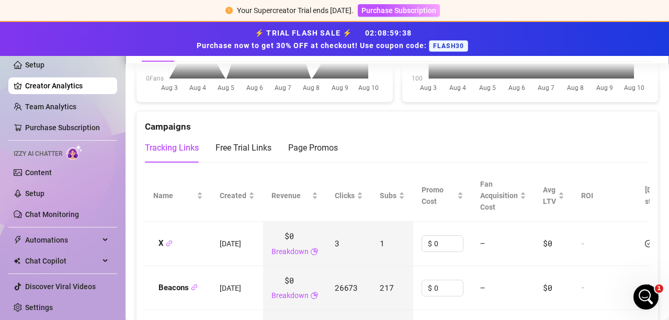
scroll to position [1151, 0]
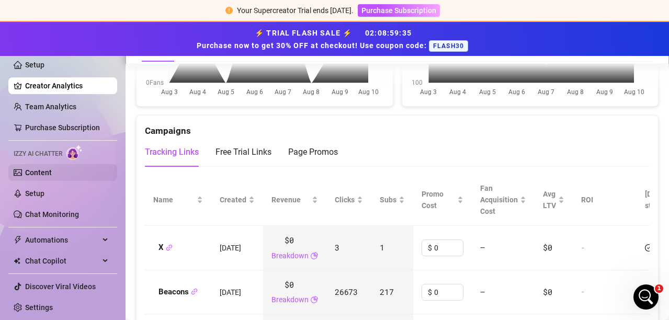
click at [25, 168] on link "Content" at bounding box center [38, 172] width 27 height 8
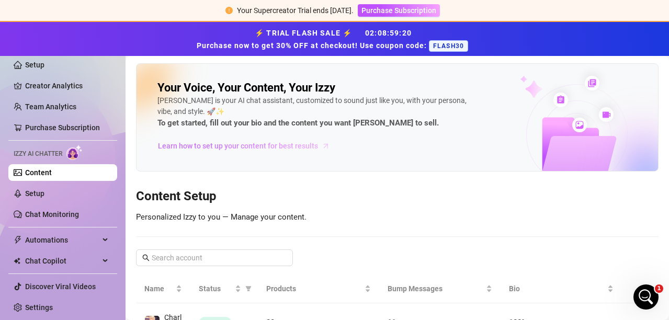
click at [249, 144] on span "Learn how to set up your content for best results" at bounding box center [238, 146] width 160 height 12
click at [40, 197] on link "Setup" at bounding box center [34, 193] width 19 height 8
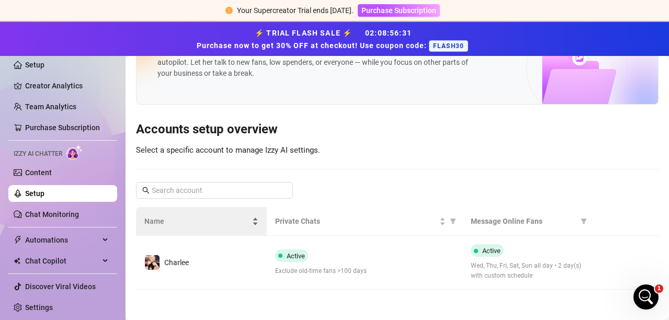
scroll to position [50, 0]
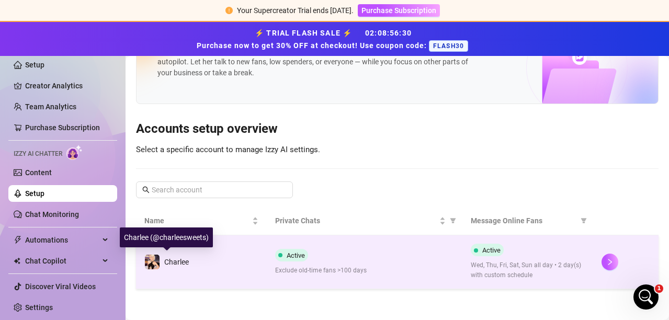
click at [183, 263] on span "Charlee" at bounding box center [176, 262] width 25 height 8
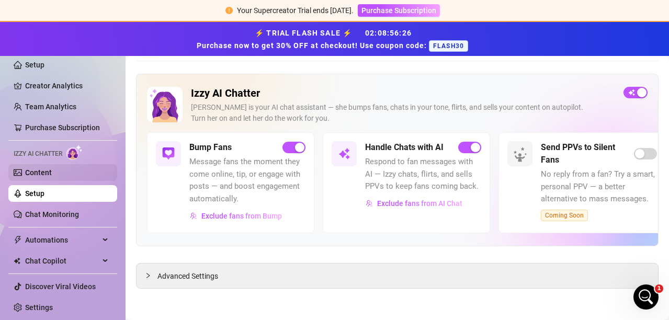
drag, startPoint x: 36, startPoint y: 173, endPoint x: 41, endPoint y: 175, distance: 6.3
click at [36, 173] on link "Content" at bounding box center [38, 172] width 27 height 8
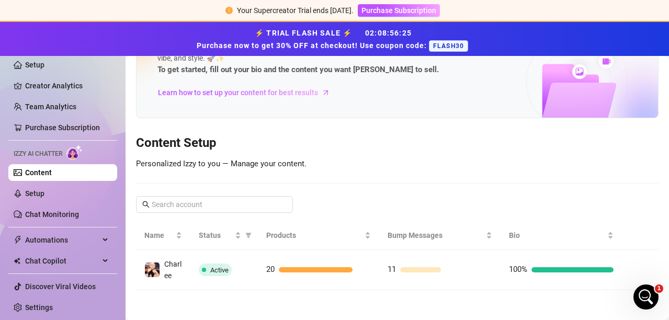
scroll to position [54, 0]
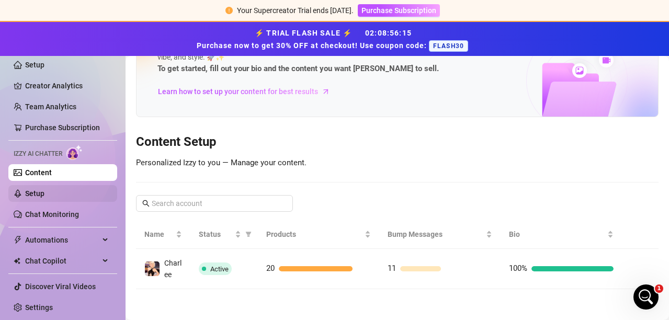
click at [30, 195] on link "Setup" at bounding box center [34, 193] width 19 height 8
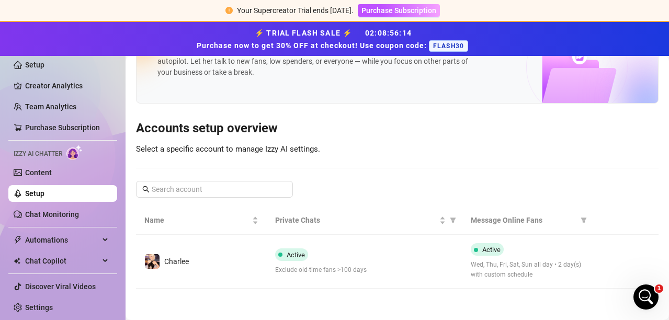
scroll to position [50, 0]
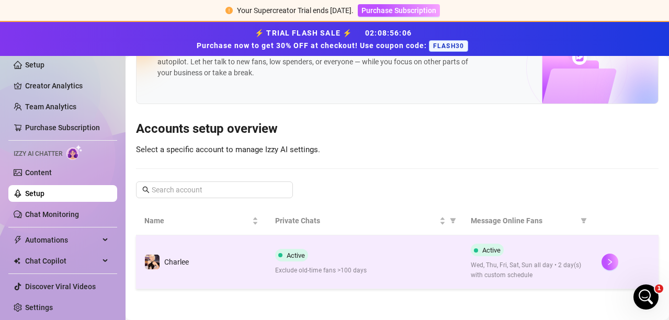
click at [516, 263] on span "Wed, Thu, Fri, Sat, Sun all day • 2 day(s) with custom schedule" at bounding box center [528, 270] width 114 height 20
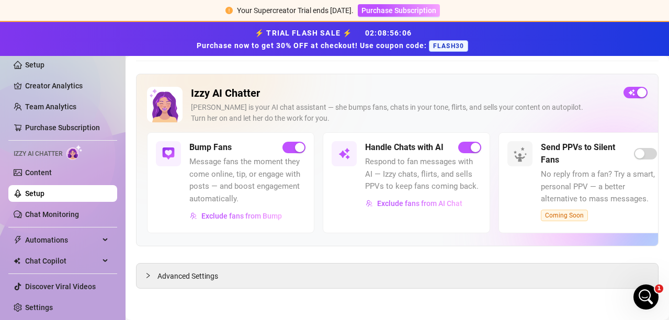
scroll to position [40, 0]
click at [157, 275] on span "Advanced Settings" at bounding box center [187, 276] width 61 height 12
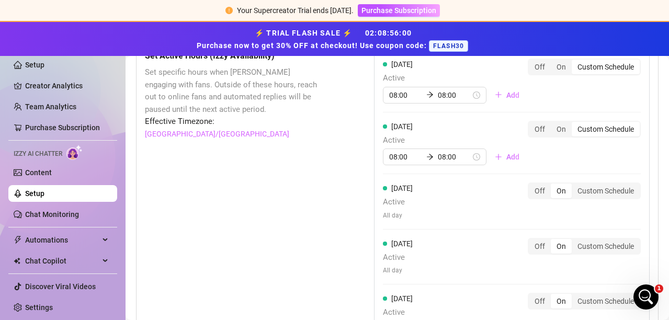
scroll to position [837, 0]
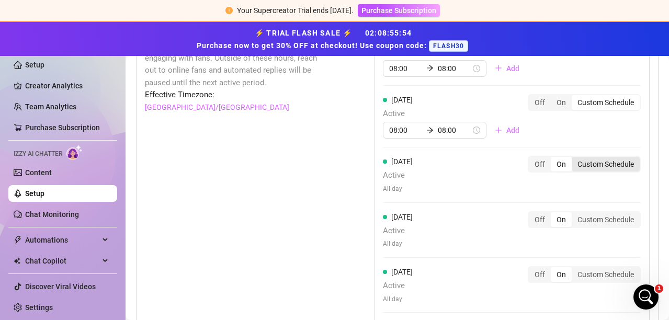
click at [608, 161] on div "Custom Schedule" at bounding box center [606, 164] width 68 height 15
click at [574, 158] on input "Custom Schedule" at bounding box center [574, 158] width 0 height 0
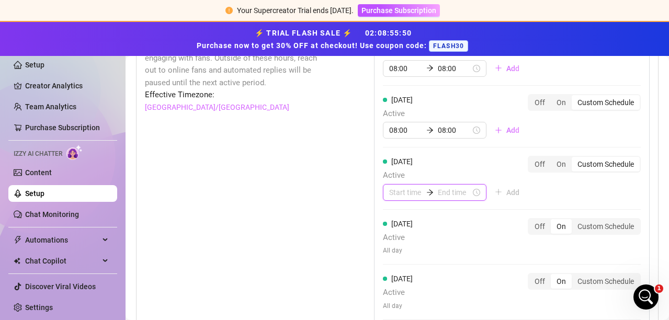
click at [408, 191] on input at bounding box center [405, 193] width 33 height 12
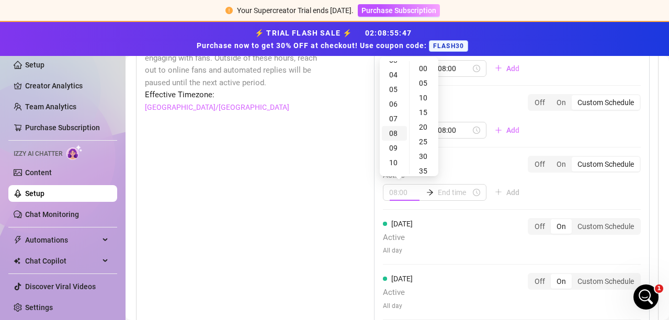
click at [395, 133] on div "08" at bounding box center [394, 133] width 25 height 15
click at [439, 188] on input at bounding box center [454, 193] width 33 height 12
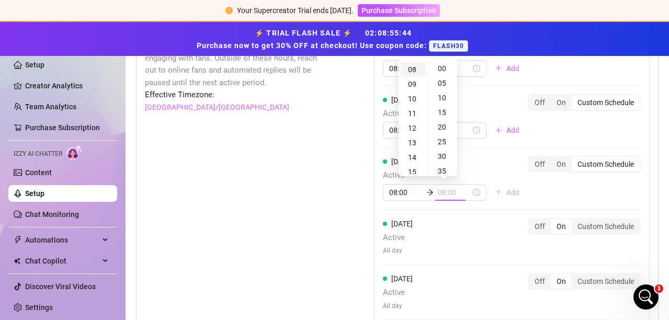
click at [416, 71] on div "08" at bounding box center [413, 69] width 25 height 15
click at [582, 184] on div "[DATE] Active 08:00 08:00 Add Off On Custom Schedule" at bounding box center [512, 178] width 258 height 45
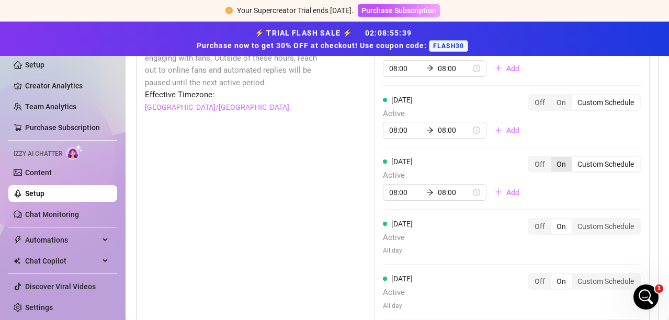
click at [551, 161] on div "On" at bounding box center [561, 164] width 21 height 15
click at [553, 158] on input "On" at bounding box center [553, 158] width 0 height 0
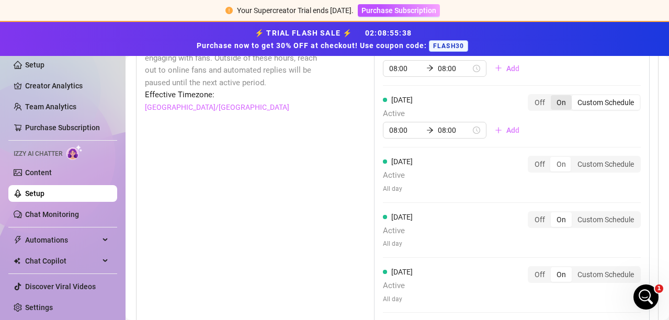
click at [552, 100] on div "On" at bounding box center [561, 102] width 21 height 15
click at [553, 97] on input "On" at bounding box center [553, 97] width 0 height 0
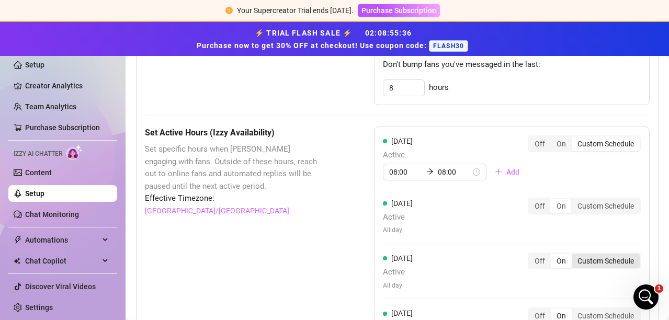
scroll to position [732, 0]
click at [551, 143] on div "On" at bounding box center [561, 145] width 21 height 15
click at [553, 139] on input "On" at bounding box center [553, 139] width 0 height 0
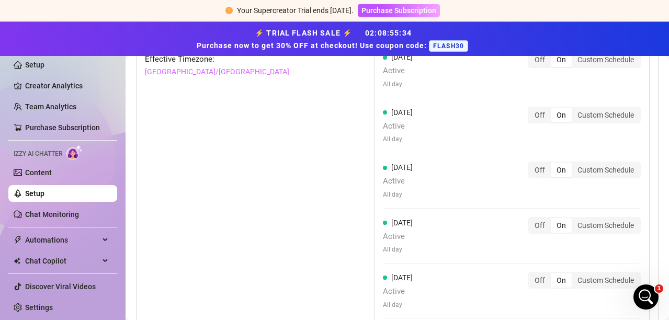
scroll to position [889, 0]
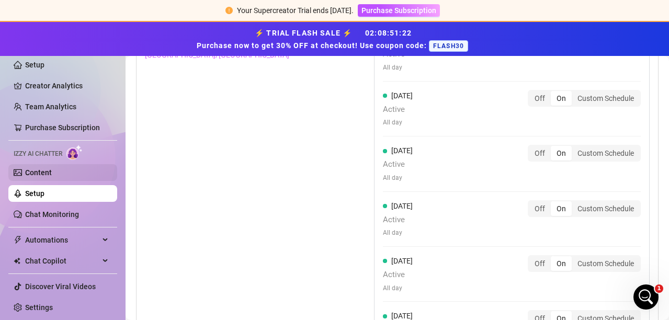
click at [41, 171] on link "Content" at bounding box center [38, 172] width 27 height 8
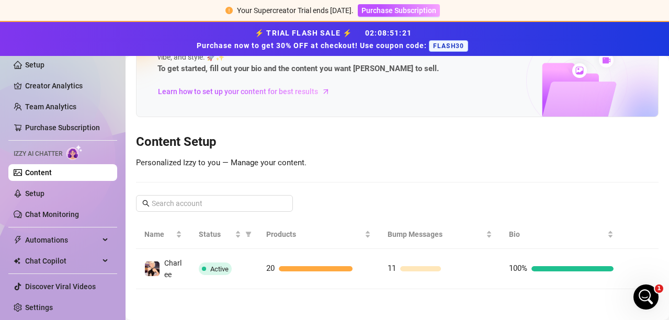
scroll to position [54, 0]
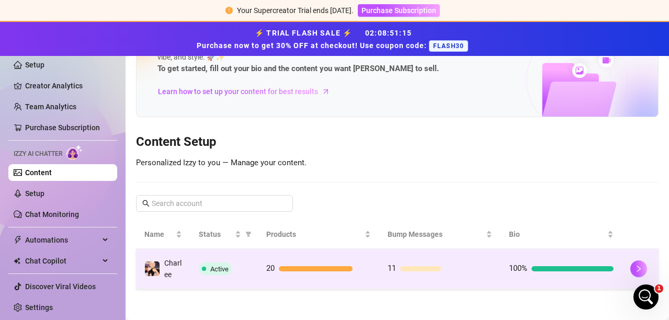
click at [210, 266] on span "Active" at bounding box center [219, 269] width 18 height 8
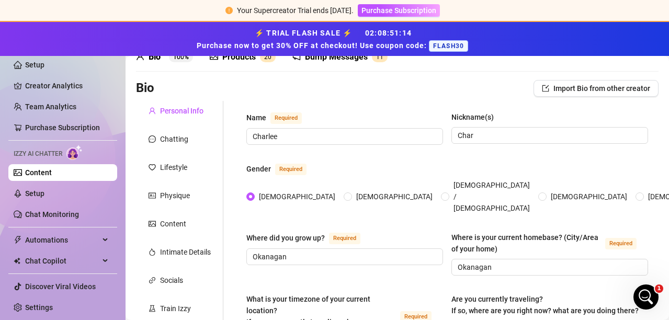
scroll to position [840, 0]
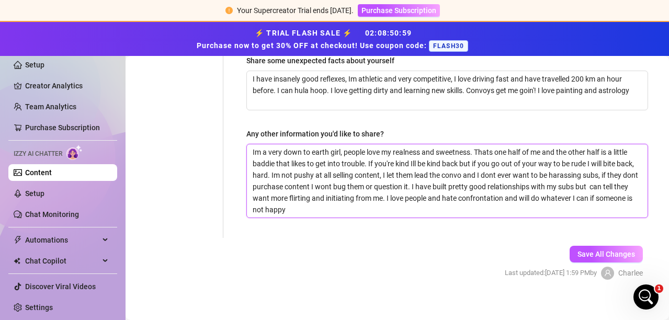
drag, startPoint x: 365, startPoint y: 154, endPoint x: 477, endPoint y: 135, distance: 113.4
click at [477, 144] on textarea "Im a very down to earth girl, people love my realness and sweetness. Thats one …" at bounding box center [447, 180] width 401 height 73
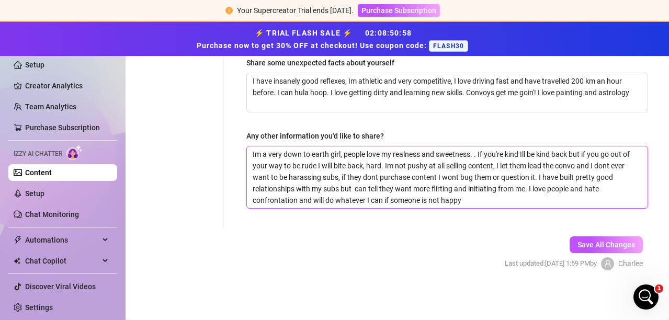
scroll to position [829, 0]
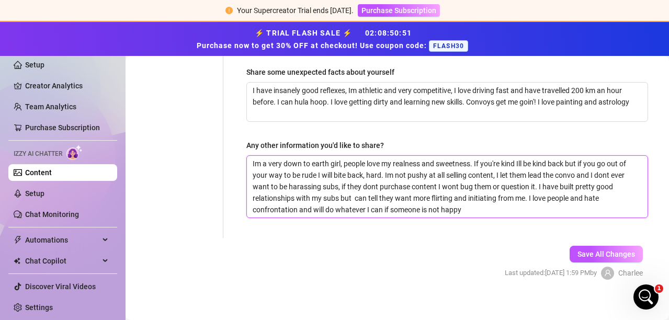
drag, startPoint x: 384, startPoint y: 165, endPoint x: 476, endPoint y: 143, distance: 94.5
click at [476, 143] on div "Any other information you'd like to share? Im a very down to earth girl, people…" at bounding box center [447, 179] width 402 height 78
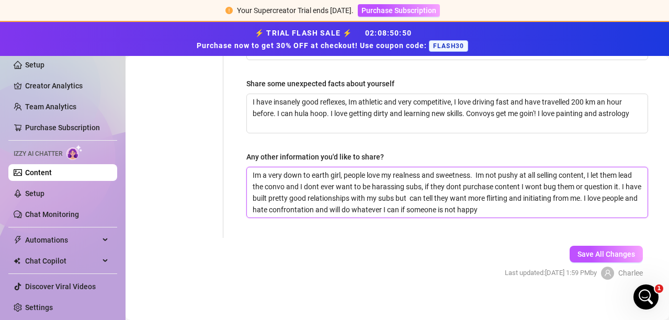
scroll to position [817, 0]
drag, startPoint x: 274, startPoint y: 199, endPoint x: 520, endPoint y: 197, distance: 246.4
click at [520, 197] on textarea "Im a very down to earth girl, people love my realness and sweetness. Im not pus…" at bounding box center [447, 192] width 401 height 50
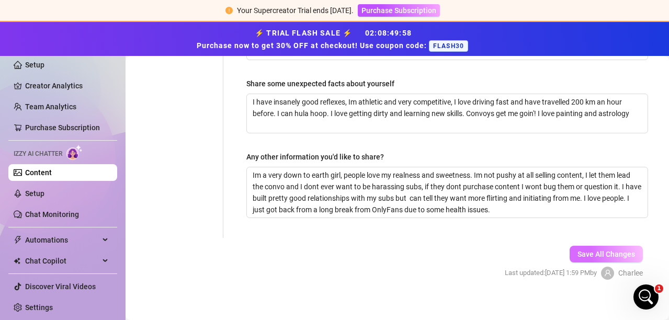
click at [577, 250] on span "Save All Changes" at bounding box center [606, 254] width 58 height 8
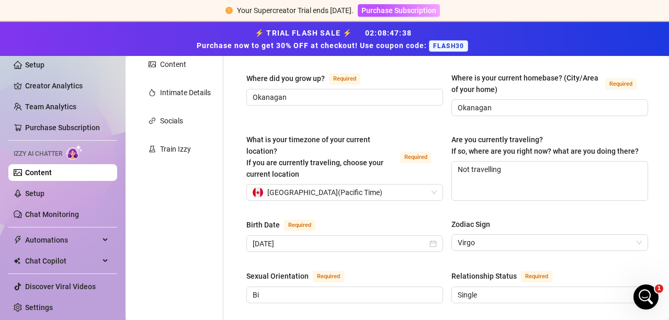
scroll to position [85, 0]
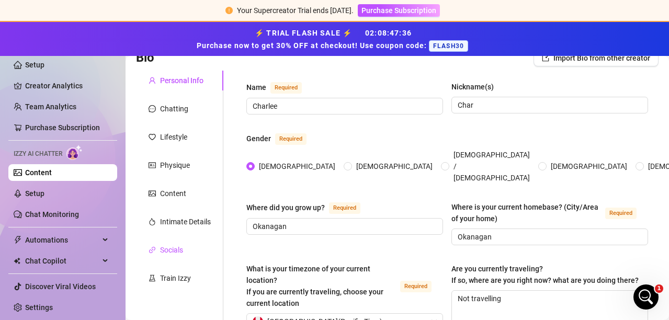
click at [172, 250] on div "Socials" at bounding box center [171, 250] width 23 height 12
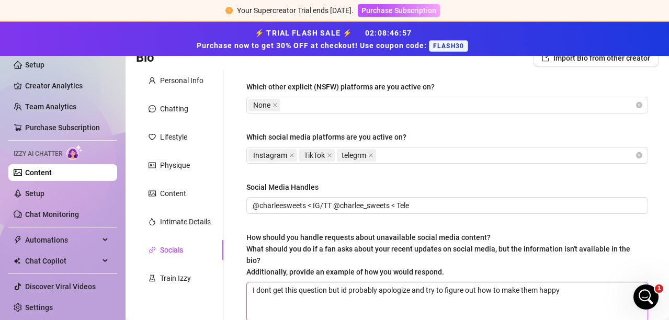
click at [340, 288] on textarea "I dont get this question but id probably apologize and try to figure out how to…" at bounding box center [447, 301] width 401 height 39
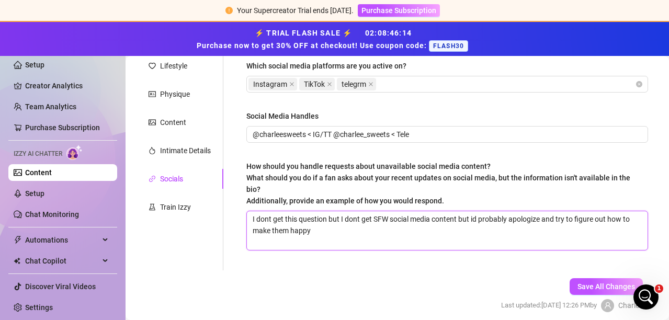
scroll to position [189, 0]
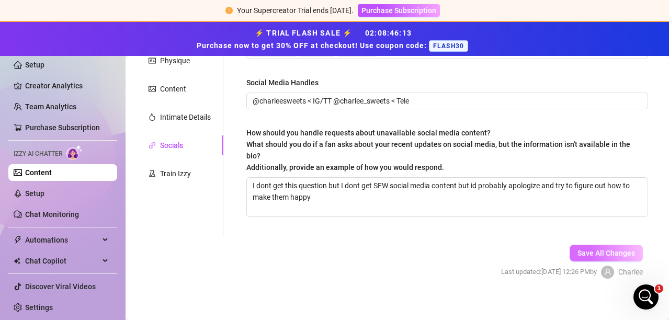
click at [584, 257] on button "Save All Changes" at bounding box center [606, 253] width 73 height 17
click at [608, 255] on span "Save All Changes" at bounding box center [606, 253] width 58 height 8
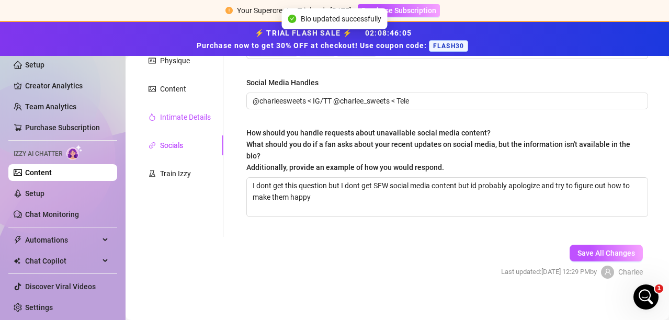
click at [172, 118] on div "Intimate Details" at bounding box center [185, 117] width 51 height 12
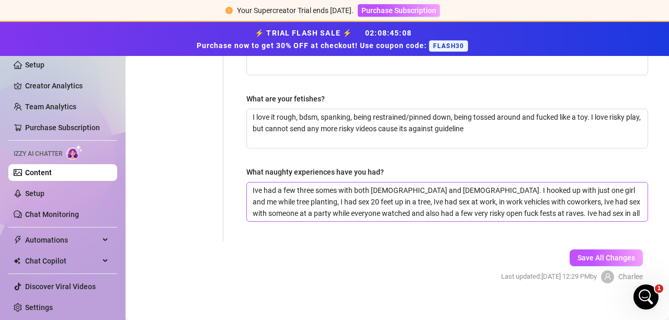
scroll to position [452, 0]
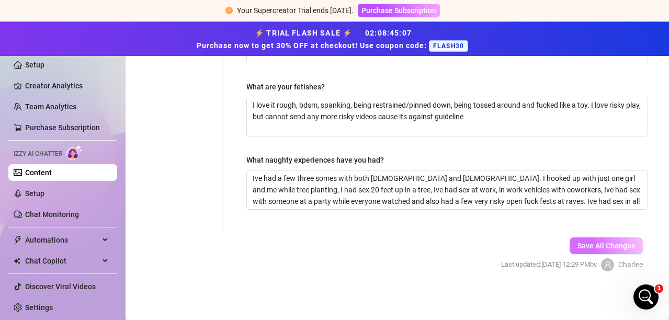
click at [618, 248] on span "Save All Changes" at bounding box center [606, 246] width 58 height 8
click at [25, 190] on link "Setup" at bounding box center [34, 193] width 19 height 8
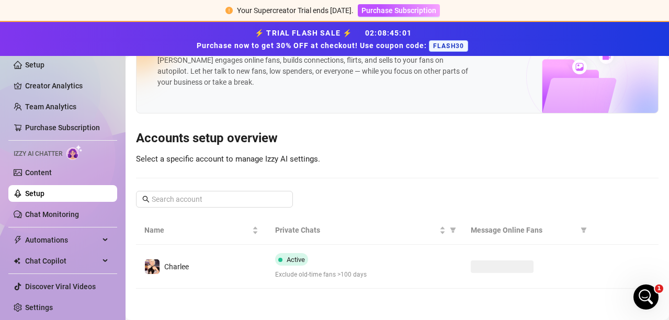
scroll to position [40, 0]
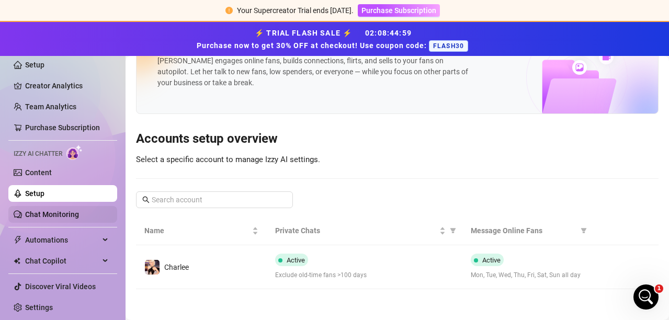
click at [26, 214] on link "Chat Monitoring" at bounding box center [52, 214] width 54 height 8
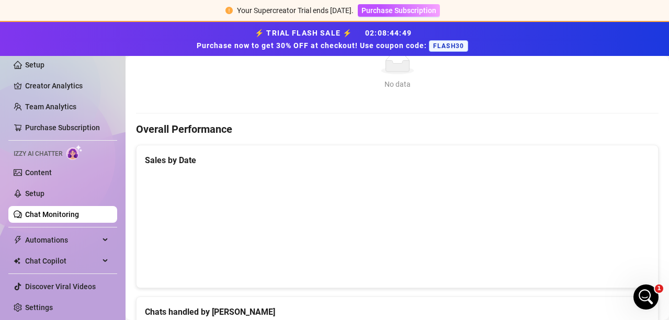
scroll to position [49, 0]
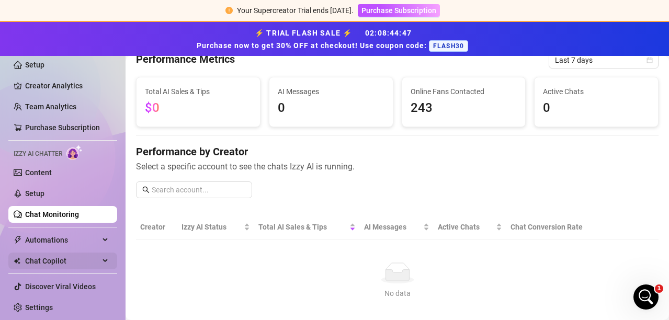
click at [36, 262] on span "Chat Copilot" at bounding box center [62, 261] width 74 height 17
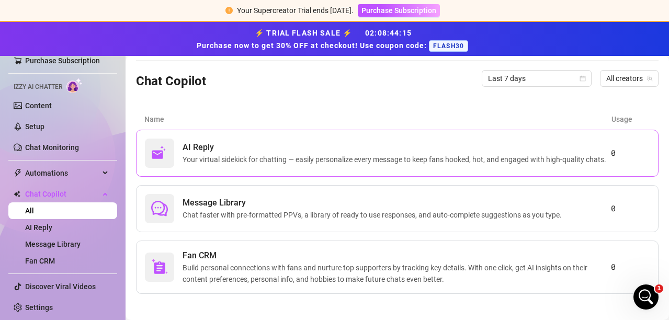
scroll to position [106, 0]
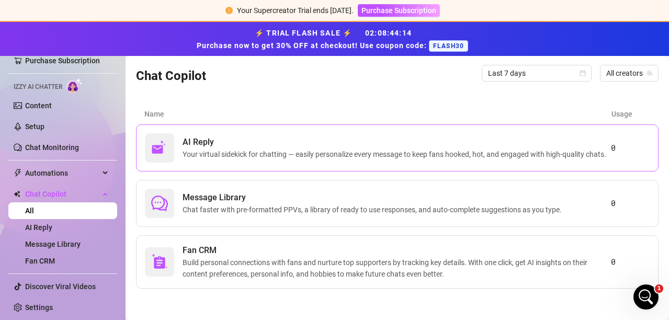
click at [371, 153] on span "Your virtual sidekick for chatting — easily personalize every message to keep f…" at bounding box center [397, 155] width 428 height 12
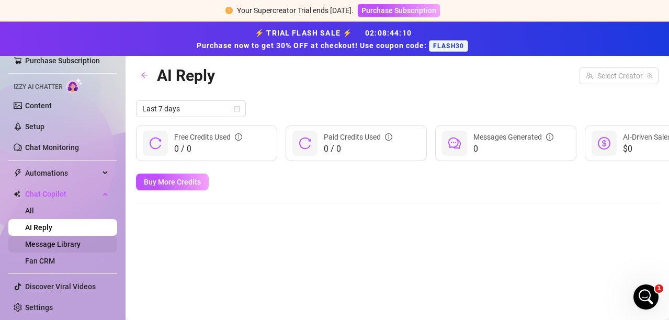
click at [46, 243] on link "Message Library" at bounding box center [52, 244] width 55 height 8
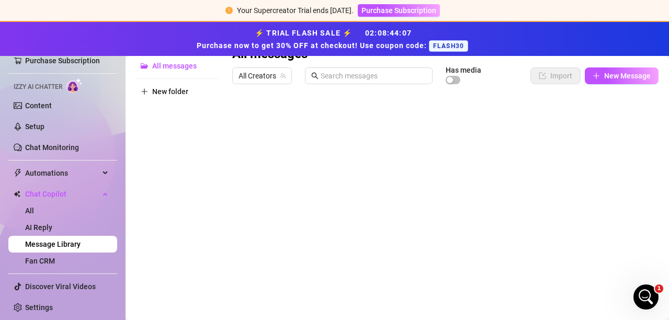
scroll to position [157, 0]
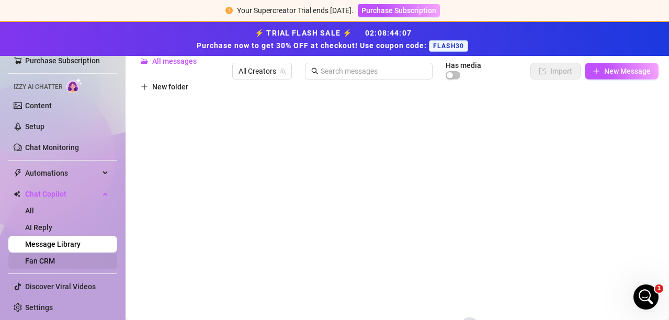
click at [43, 258] on link "Fan CRM" at bounding box center [40, 261] width 30 height 8
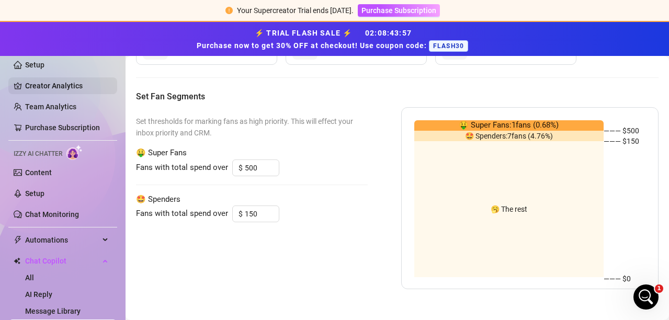
click at [29, 87] on link "Creator Analytics" at bounding box center [67, 85] width 84 height 17
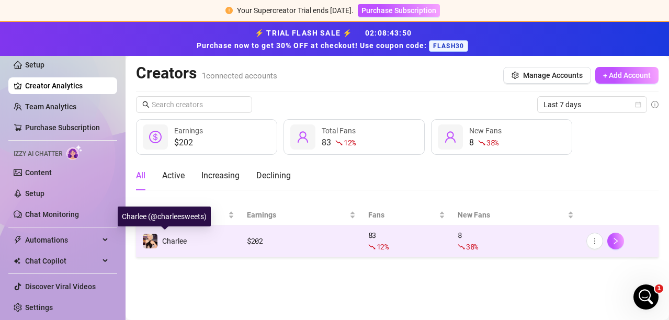
click at [156, 243] on img at bounding box center [150, 241] width 15 height 15
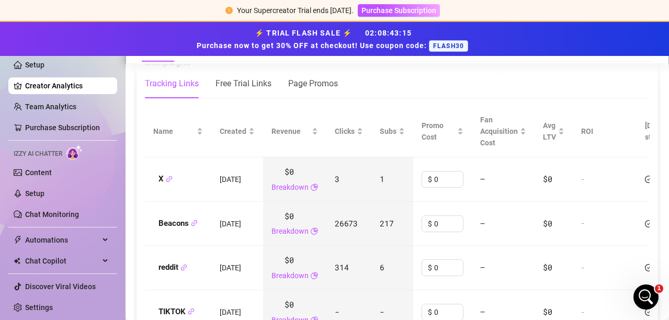
scroll to position [1203, 0]
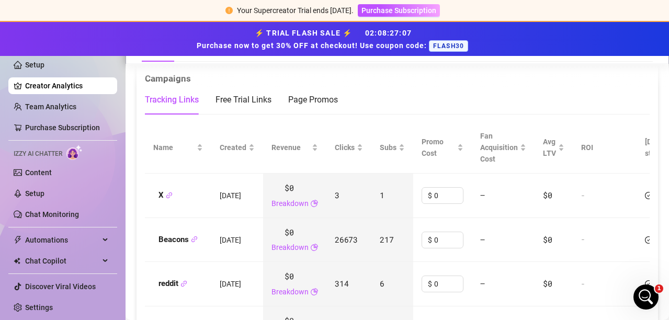
drag, startPoint x: 282, startPoint y: 184, endPoint x: 299, endPoint y: 182, distance: 16.9
click at [286, 184] on div "$0 Breakdown" at bounding box center [294, 195] width 47 height 27
